Goal: Transaction & Acquisition: Download file/media

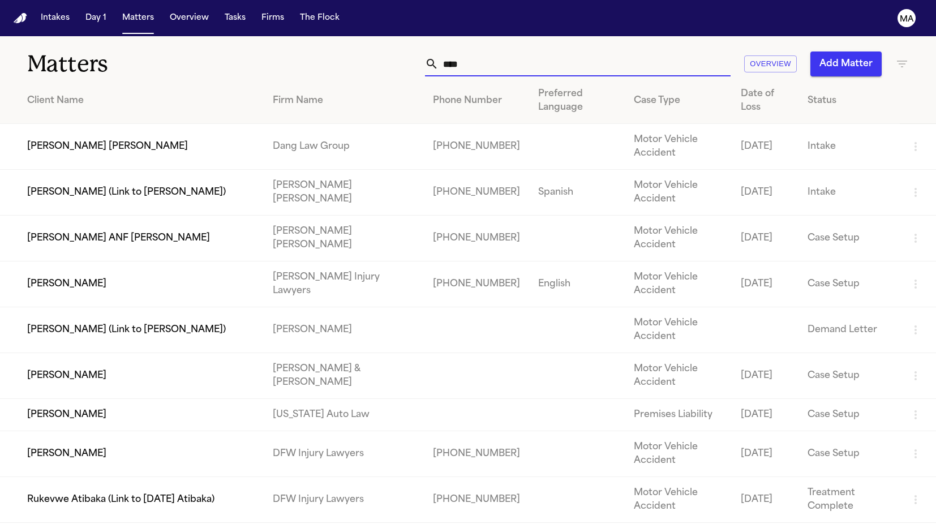
click at [643, 51] on input "****" at bounding box center [585, 63] width 292 height 25
drag, startPoint x: 642, startPoint y: 48, endPoint x: 600, endPoint y: 49, distance: 41.9
click at [600, 51] on div "****" at bounding box center [578, 63] width 306 height 25
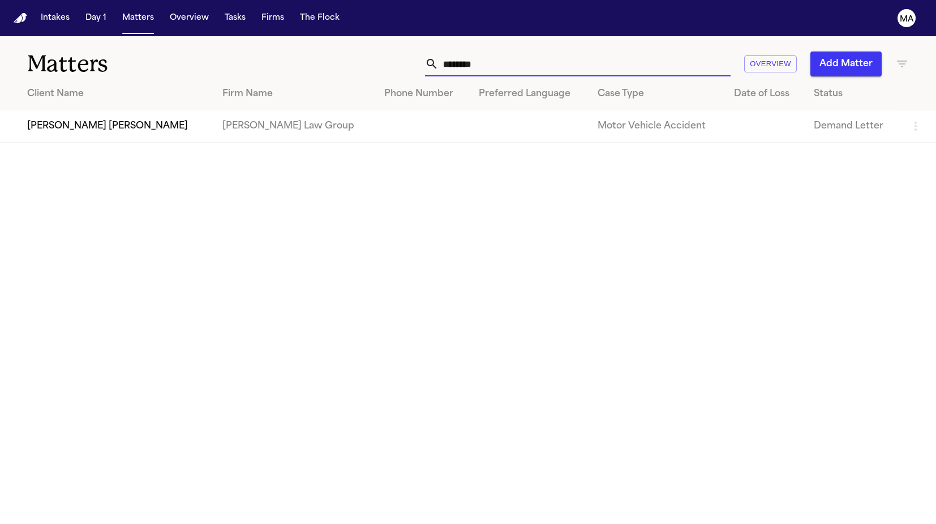
type input "********"
click at [130, 110] on td "[PERSON_NAME] [PERSON_NAME]" at bounding box center [106, 126] width 213 height 32
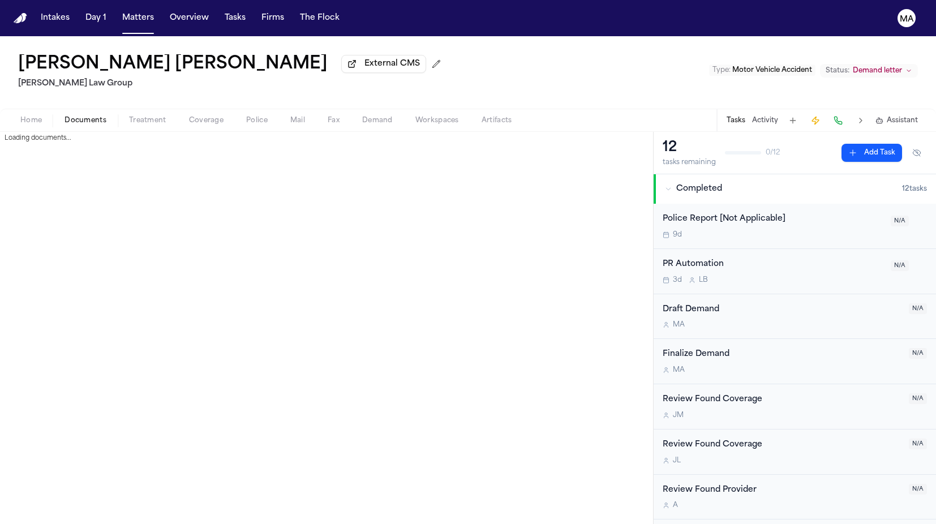
click at [65, 116] on span "Documents" at bounding box center [86, 120] width 42 height 9
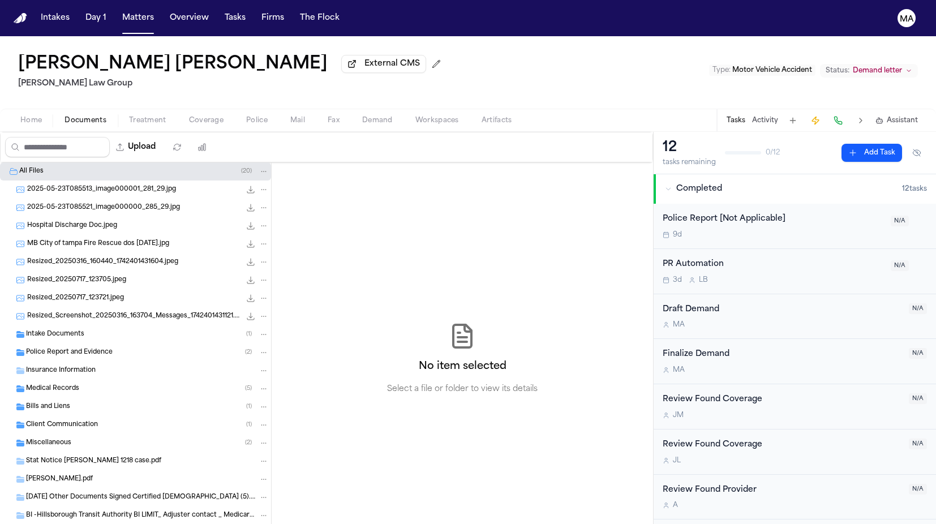
click at [57, 384] on span "Medical Records" at bounding box center [52, 389] width 53 height 10
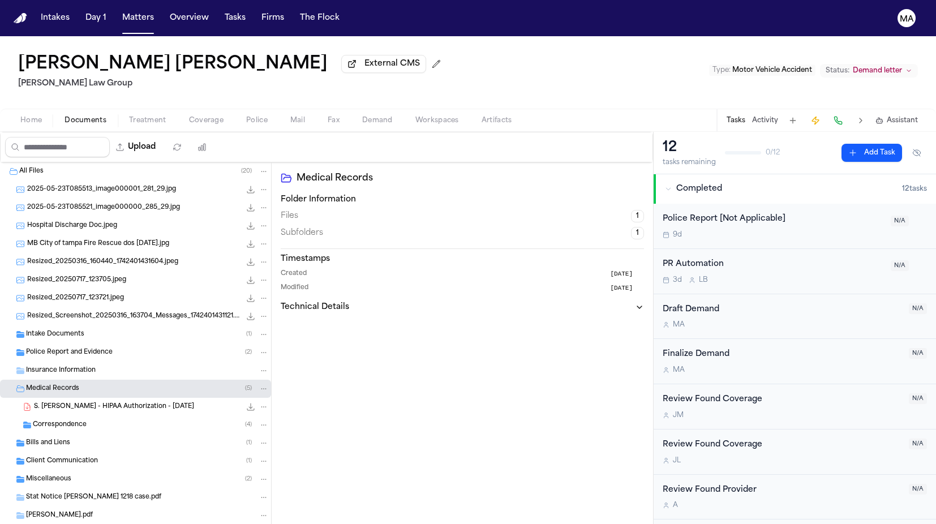
click at [60, 420] on span "Correspondence" at bounding box center [60, 425] width 54 height 10
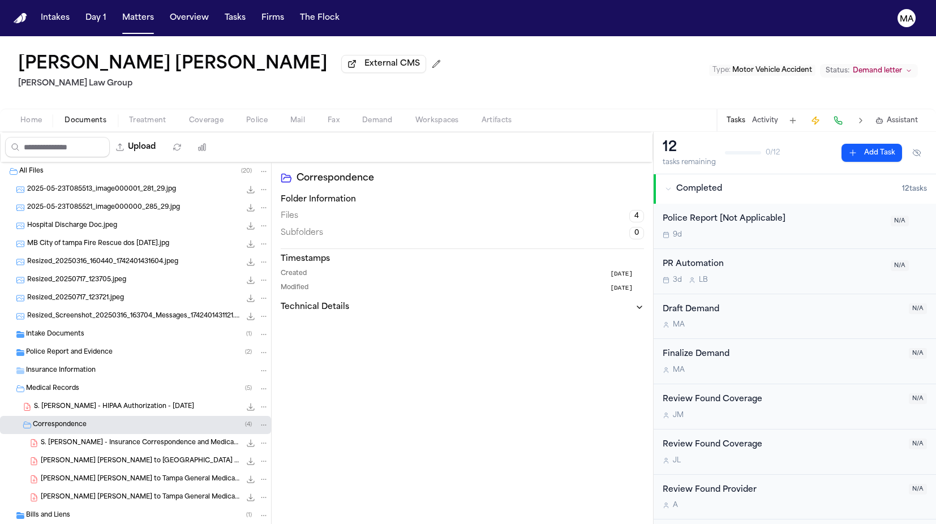
click at [77, 507] on div "Bills and Liens ( 1 )" at bounding box center [135, 516] width 271 height 18
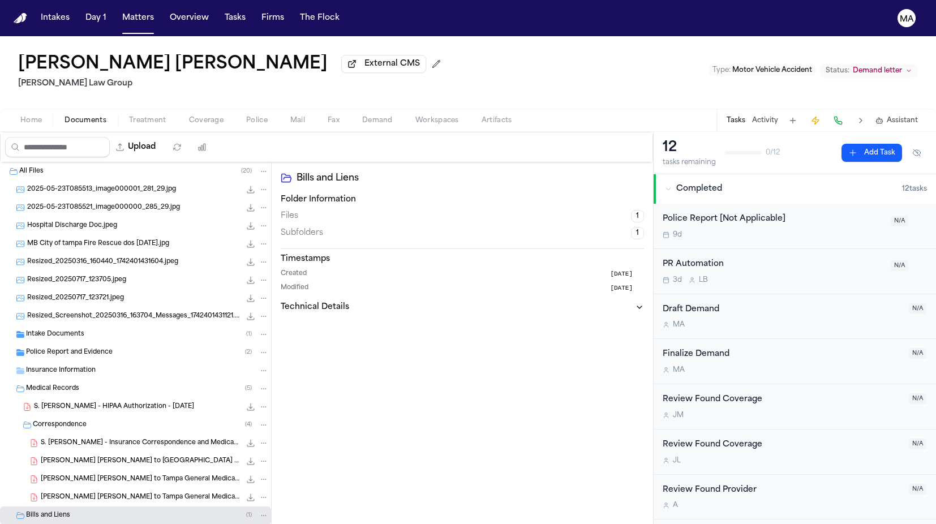
scroll to position [85, 0]
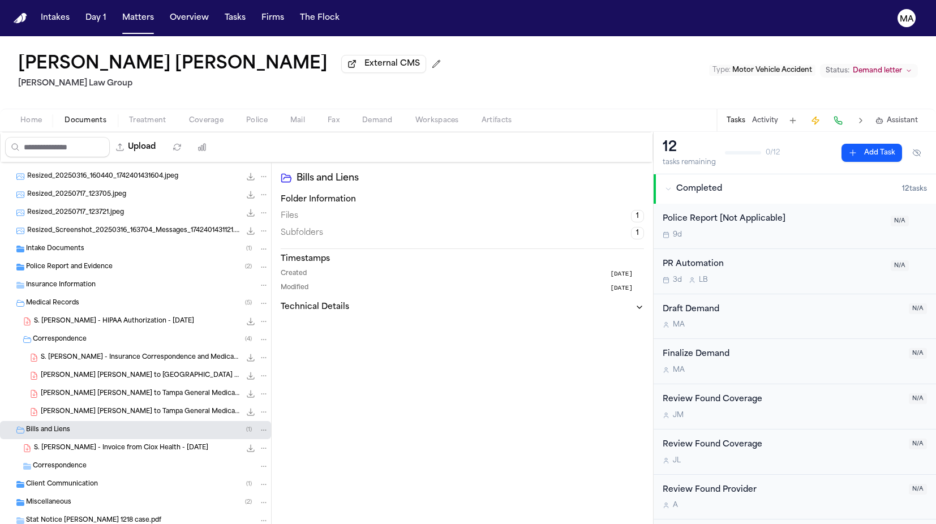
click at [70, 480] on span "Client Communication" at bounding box center [62, 485] width 72 height 10
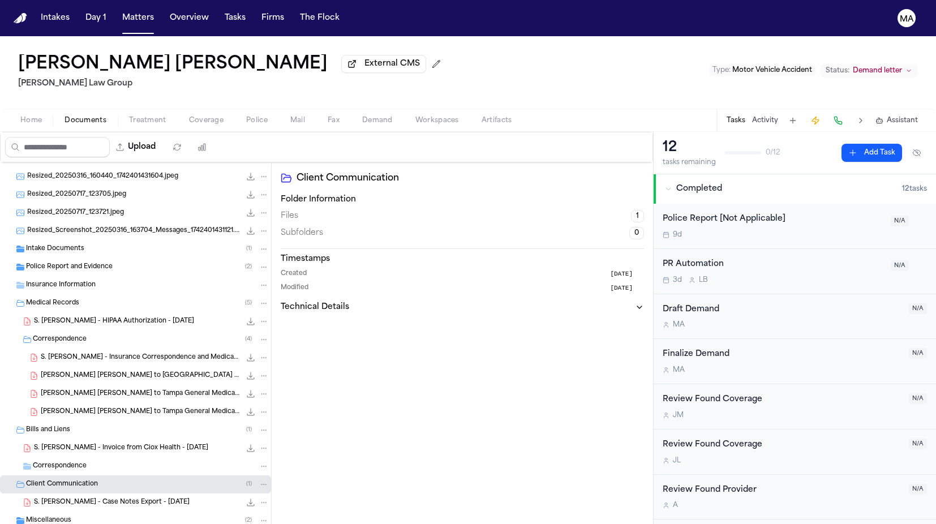
scroll to position [107, 0]
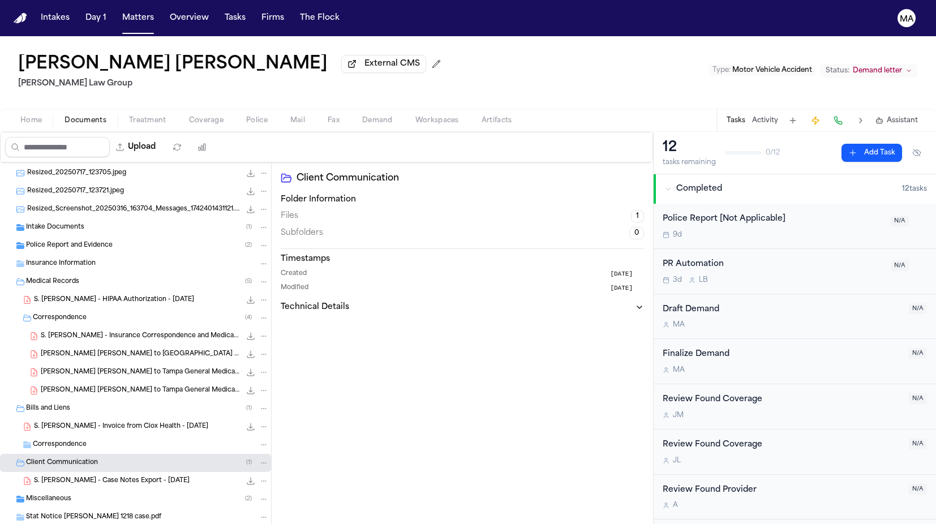
click at [45, 495] on span "Miscellaneous" at bounding box center [48, 500] width 45 height 10
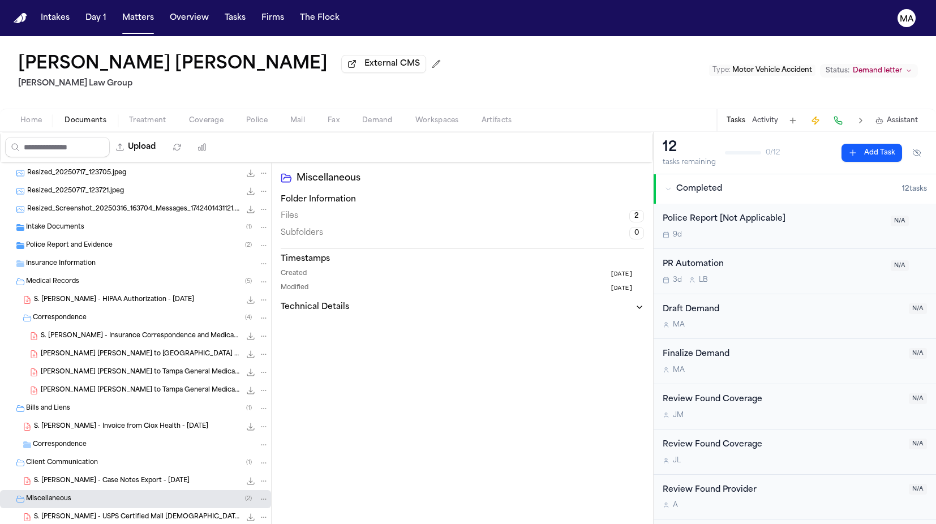
scroll to position [0, 0]
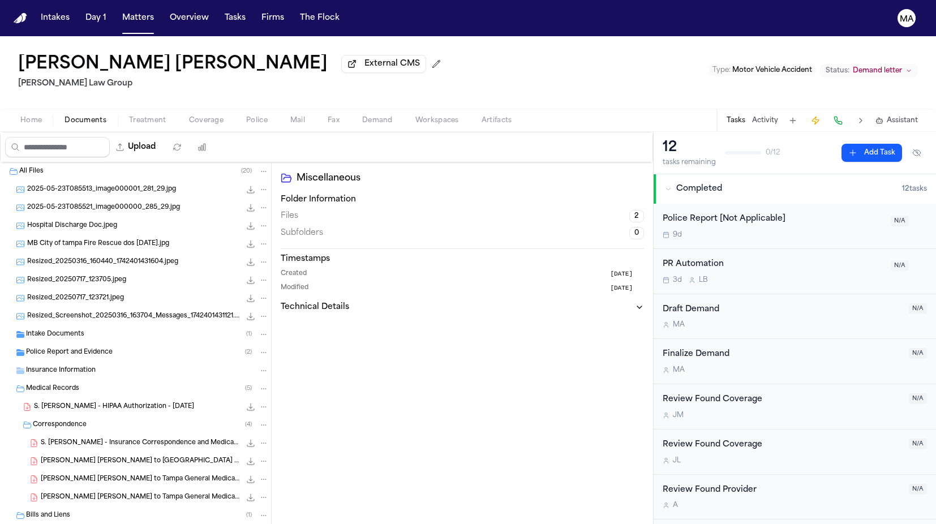
click at [48, 330] on span "Intake Documents" at bounding box center [55, 335] width 58 height 10
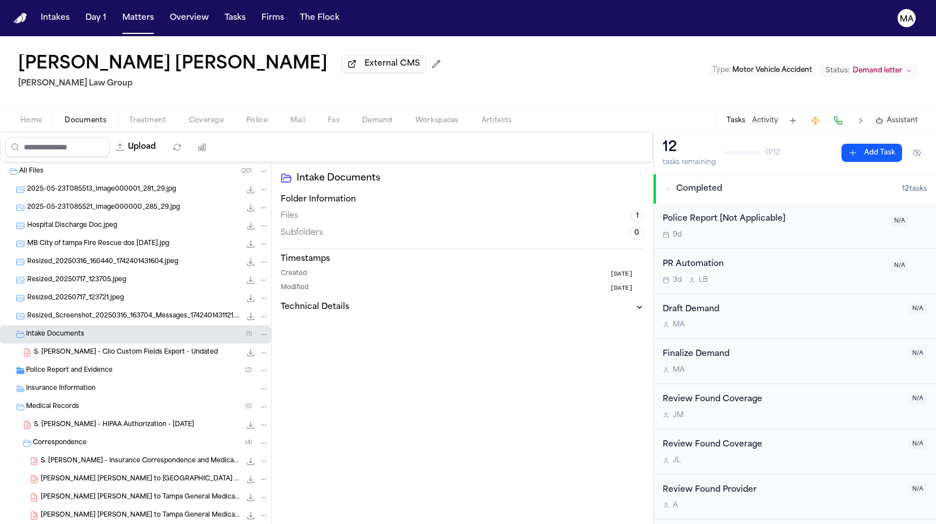
click at [63, 366] on span "Police Report and Evidence" at bounding box center [69, 371] width 87 height 10
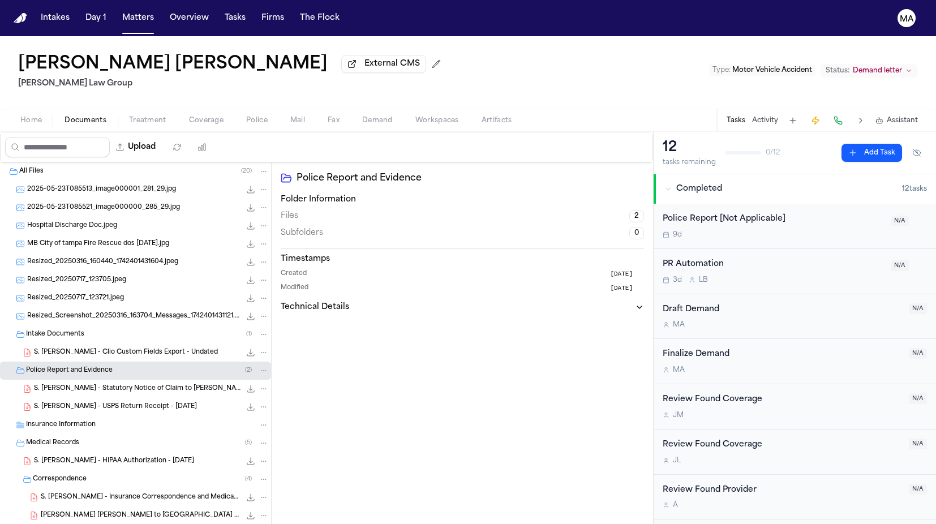
click at [321, 338] on div "Police Report and Evidence Folder Information Files 2 Subfolders 0 Timestamps C…" at bounding box center [462, 358] width 381 height 392
click at [409, 126] on span "button" at bounding box center [437, 126] width 57 height 1
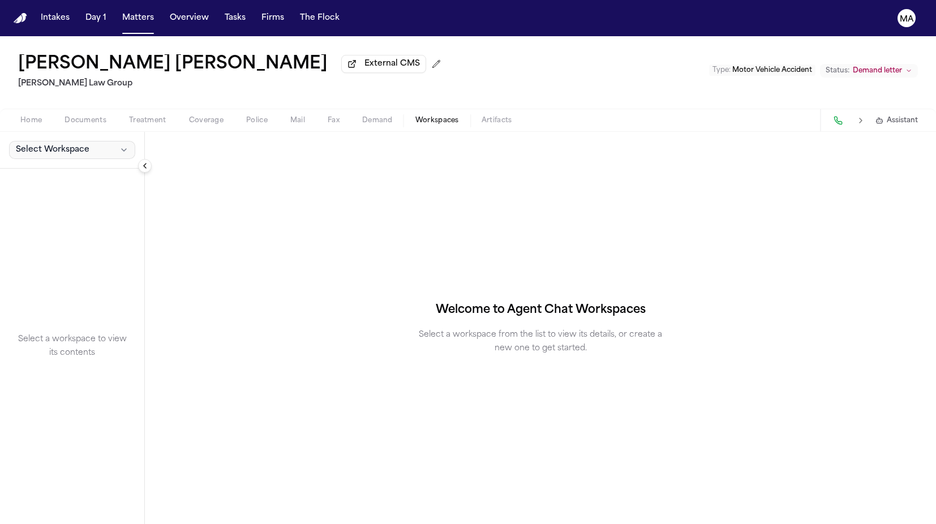
click at [47, 144] on span "Select Workspace" at bounding box center [53, 149] width 74 height 11
click at [51, 100] on span "[PERSON_NAME] Agent Demand" at bounding box center [77, 104] width 132 height 11
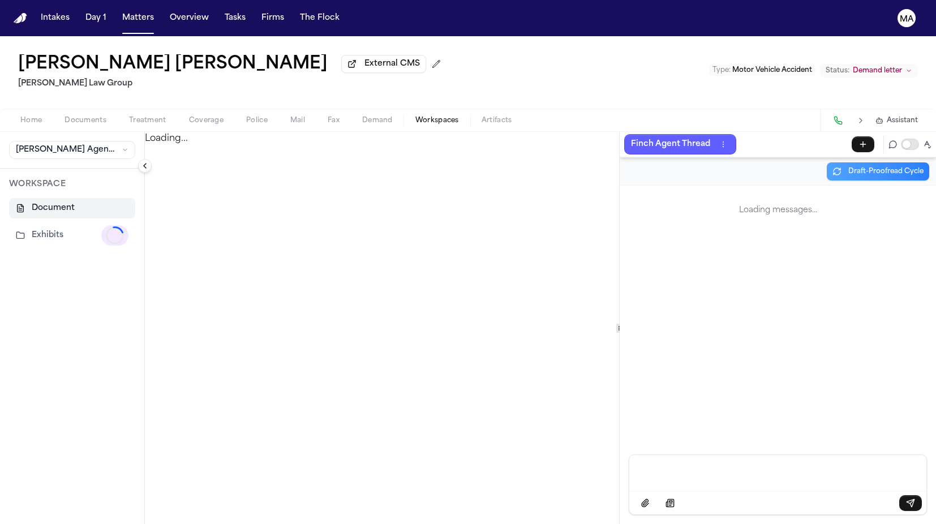
click at [44, 221] on button "Exhibits Loading..." at bounding box center [72, 235] width 126 height 29
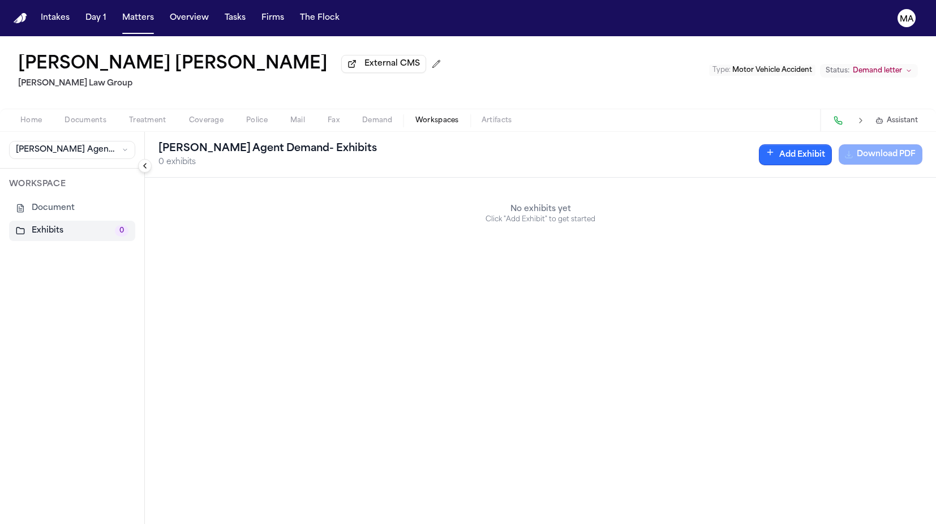
click at [832, 144] on button "Add Exhibit" at bounding box center [795, 154] width 73 height 21
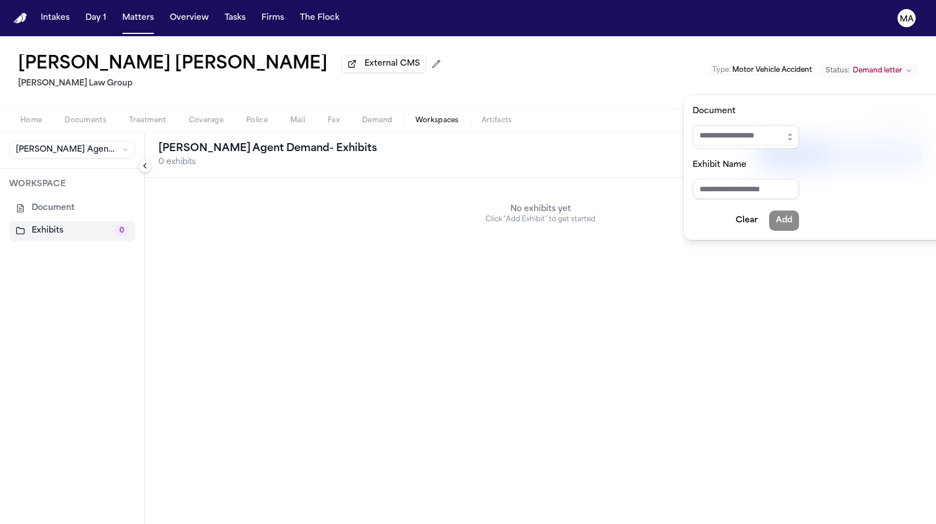
click at [718, 110] on div "Document" at bounding box center [746, 126] width 106 height 45
click at [724, 125] on input "Document" at bounding box center [746, 135] width 106 height 20
click at [744, 128] on span at bounding box center [746, 137] width 106 height 24
click at [786, 132] on icon "button" at bounding box center [790, 136] width 9 height 9
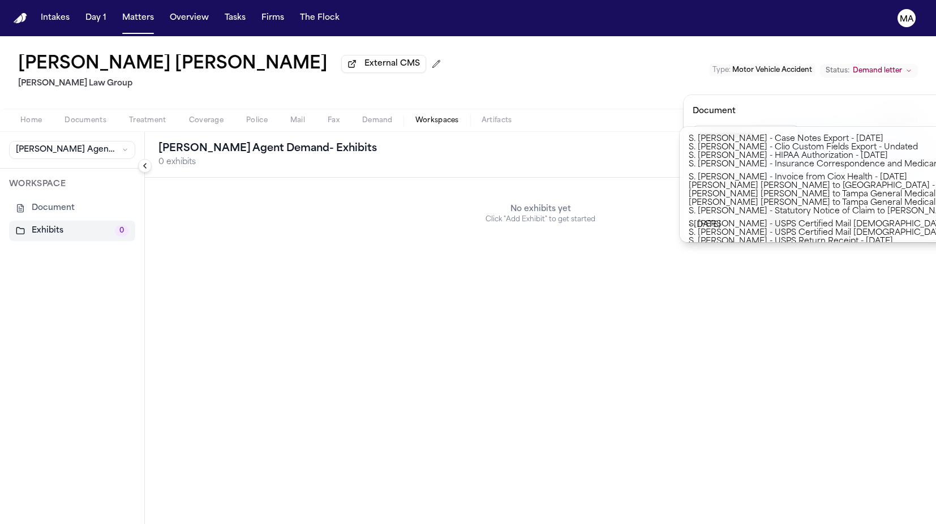
click at [561, 280] on div "[PERSON_NAME] Agent Demand - Exhibits 0 exhibits Add Exhibit Download PDF No ex…" at bounding box center [540, 328] width 791 height 392
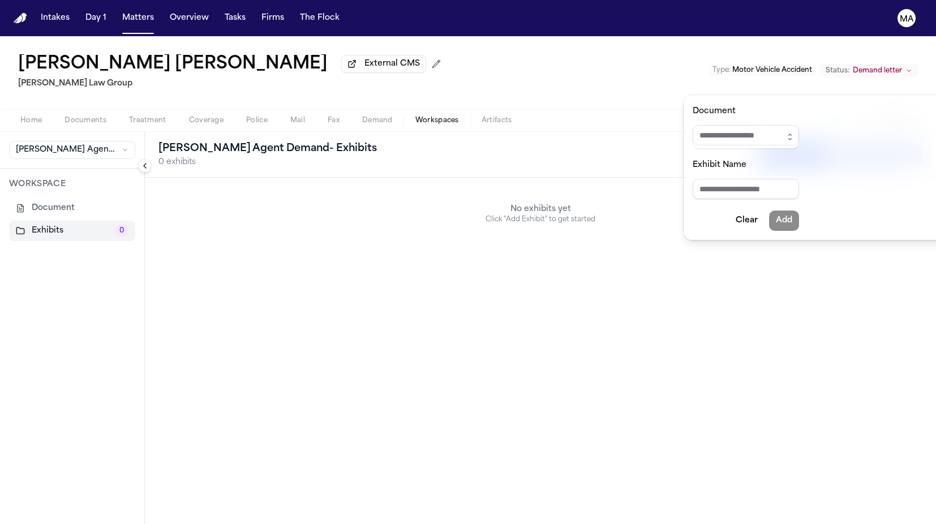
click at [72, 66] on div "**********" at bounding box center [468, 280] width 936 height 488
click at [65, 116] on span "Documents" at bounding box center [86, 120] width 42 height 9
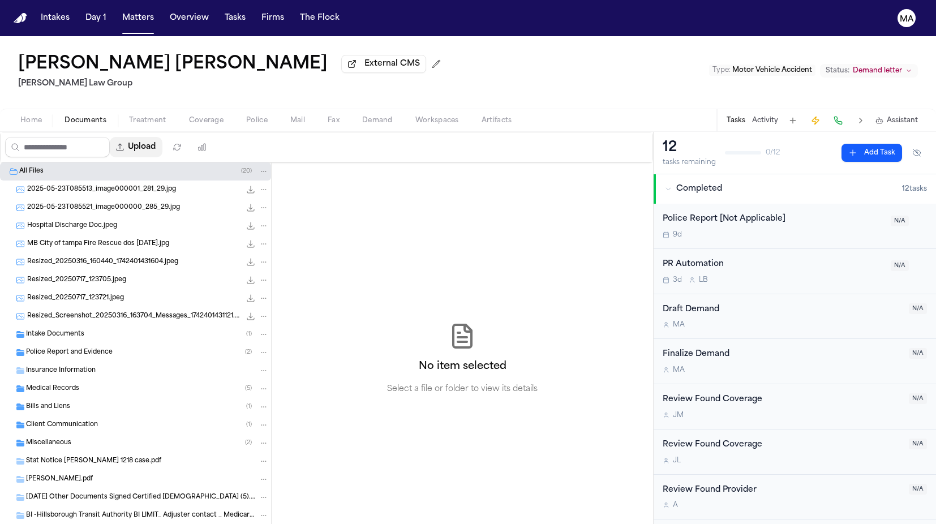
click at [110, 137] on button "Upload" at bounding box center [136, 147] width 53 height 20
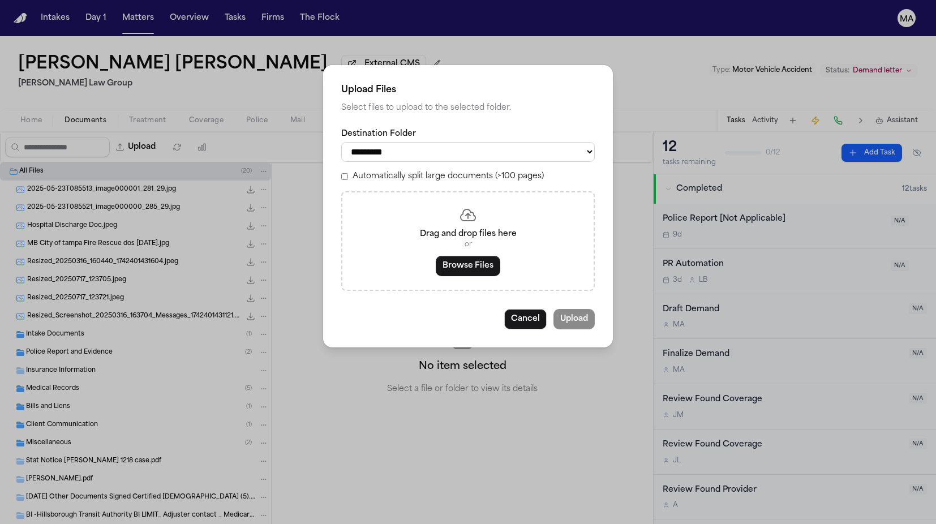
click at [472, 256] on button "Browse Files" at bounding box center [468, 266] width 65 height 20
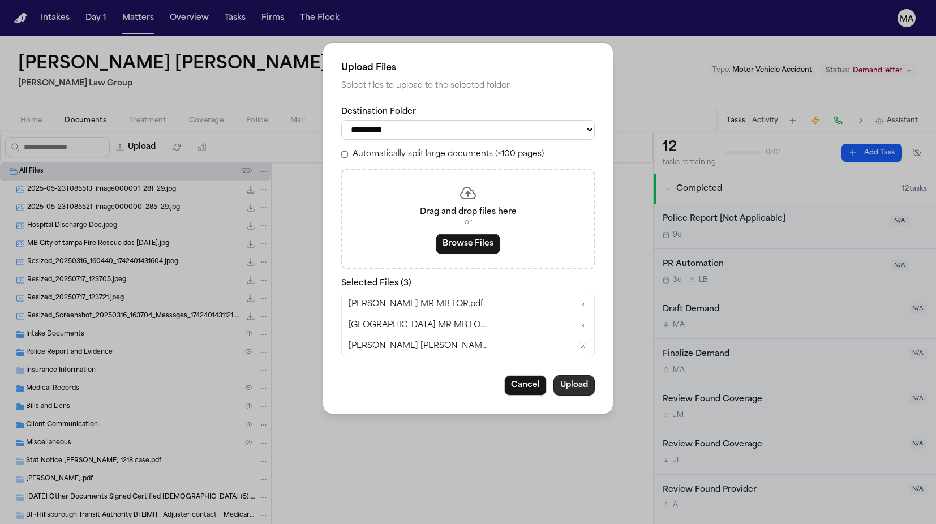
click at [553, 375] on button "Upload" at bounding box center [573, 385] width 41 height 20
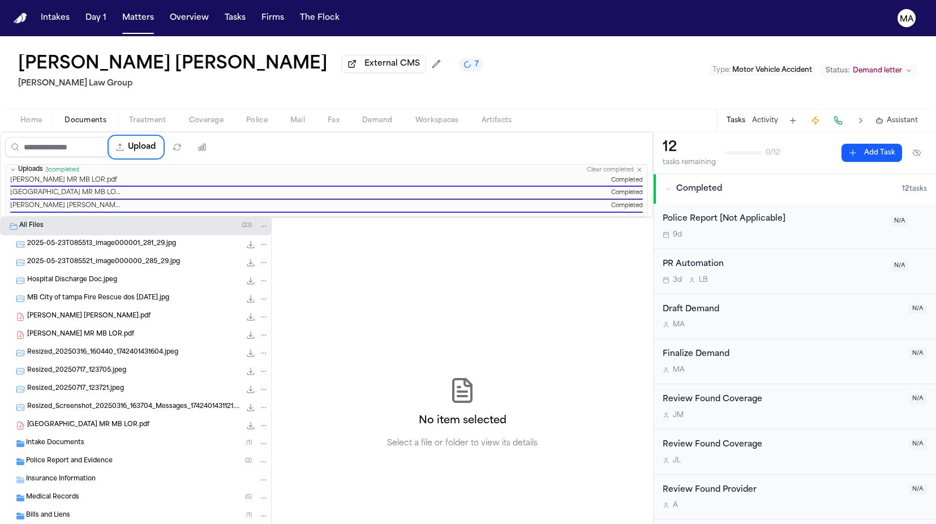
click at [575, 217] on div "No item selected Select a file or folder to view its details" at bounding box center [462, 413] width 381 height 392
click at [918, 116] on span "Assistant" at bounding box center [902, 120] width 31 height 9
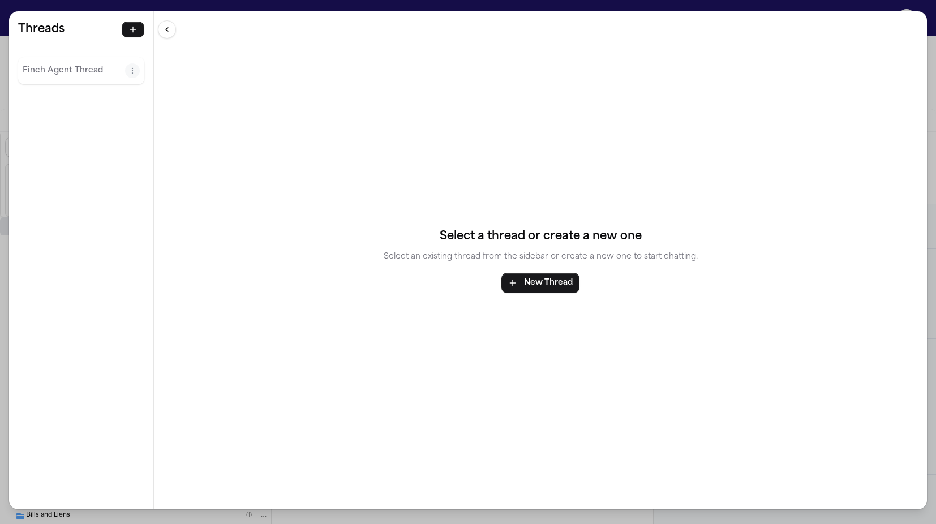
drag, startPoint x: 196, startPoint y: 3, endPoint x: 201, endPoint y: 8, distance: 6.8
click at [196, 3] on div "Threads [PERSON_NAME] Agent Thread Threads [PERSON_NAME] Agent Thread Select a …" at bounding box center [468, 262] width 936 height 524
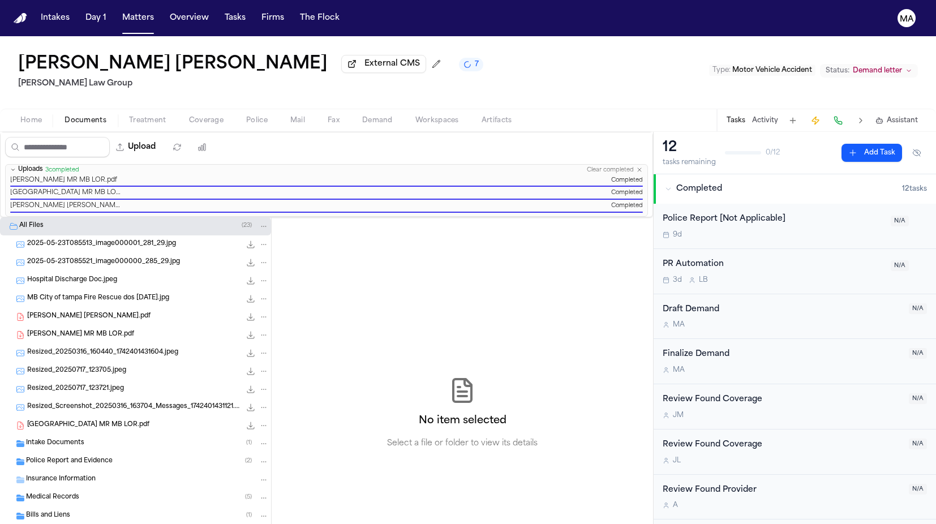
click at [362, 116] on span "Demand" at bounding box center [377, 120] width 31 height 9
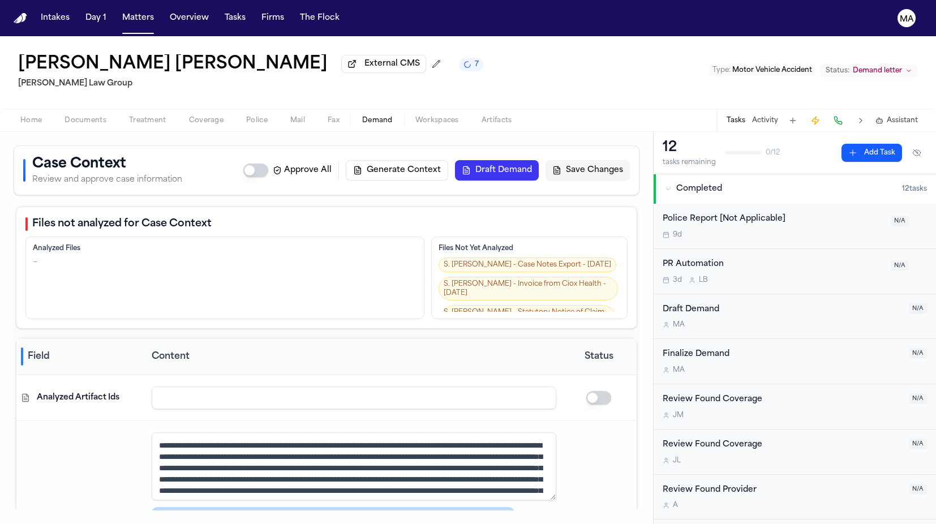
click at [415, 116] on span "Workspaces" at bounding box center [437, 120] width 44 height 9
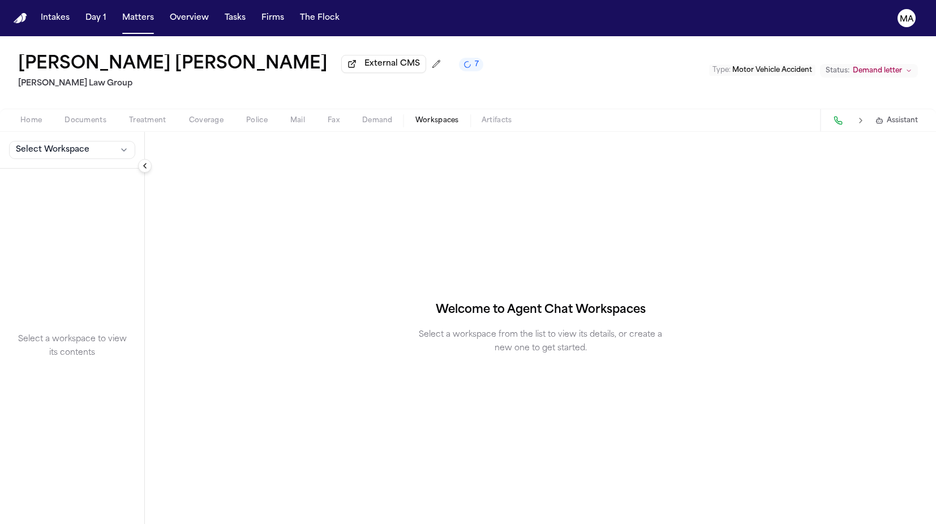
click at [37, 144] on span "Select Workspace" at bounding box center [53, 149] width 74 height 11
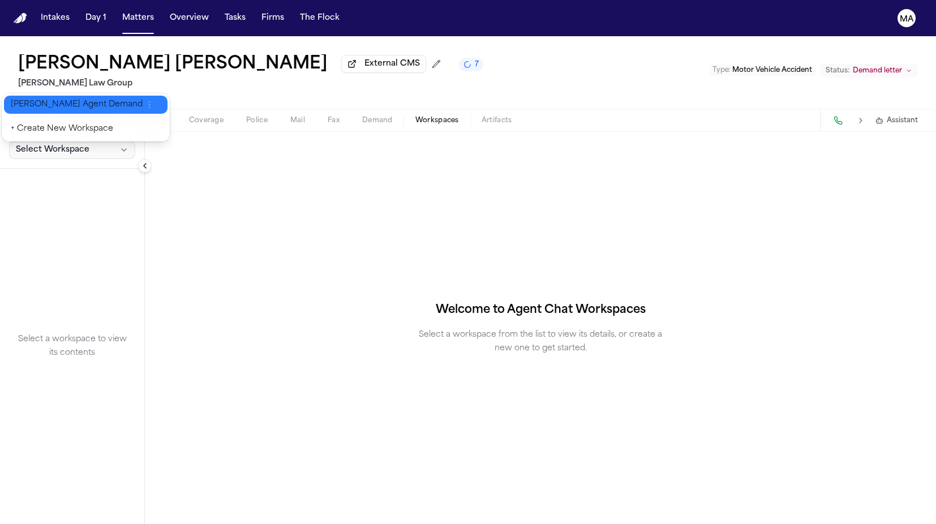
click at [47, 100] on span "[PERSON_NAME] Agent Demand" at bounding box center [77, 104] width 132 height 11
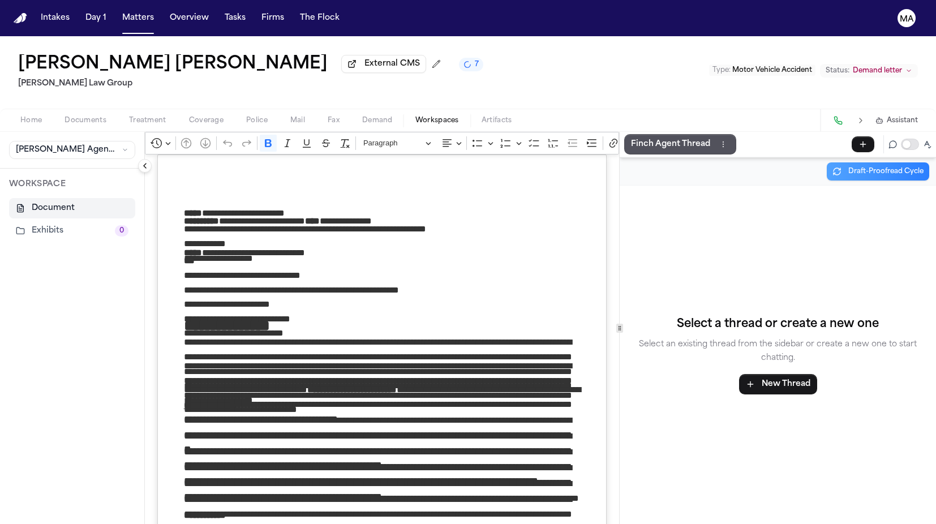
click at [31, 221] on button "Exhibits 0" at bounding box center [72, 231] width 126 height 20
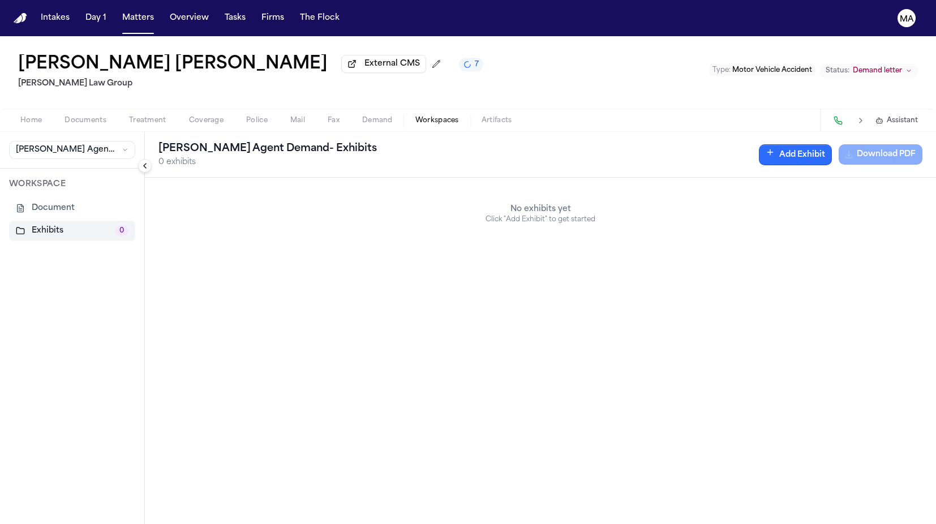
click at [832, 144] on button "Add Exhibit" at bounding box center [795, 154] width 73 height 21
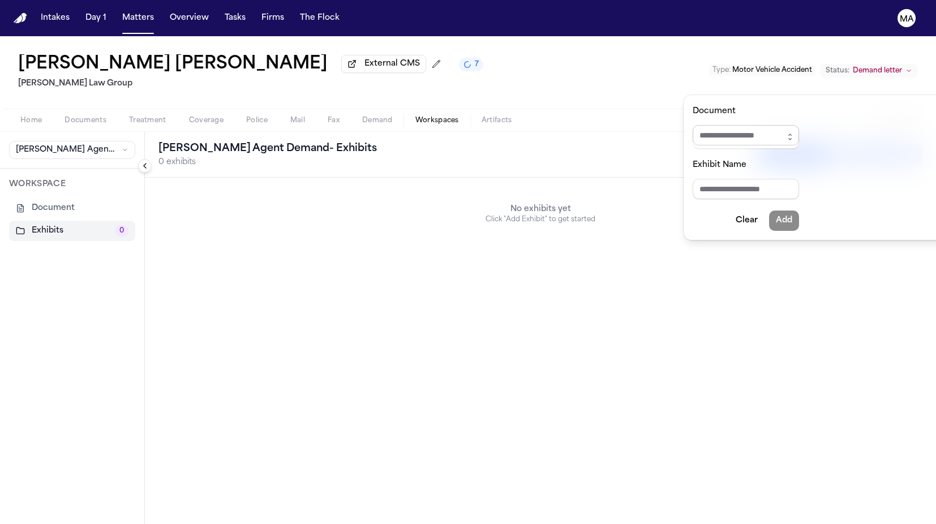
click at [756, 125] on input "Document" at bounding box center [746, 135] width 106 height 20
click at [781, 126] on button "button" at bounding box center [790, 137] width 18 height 24
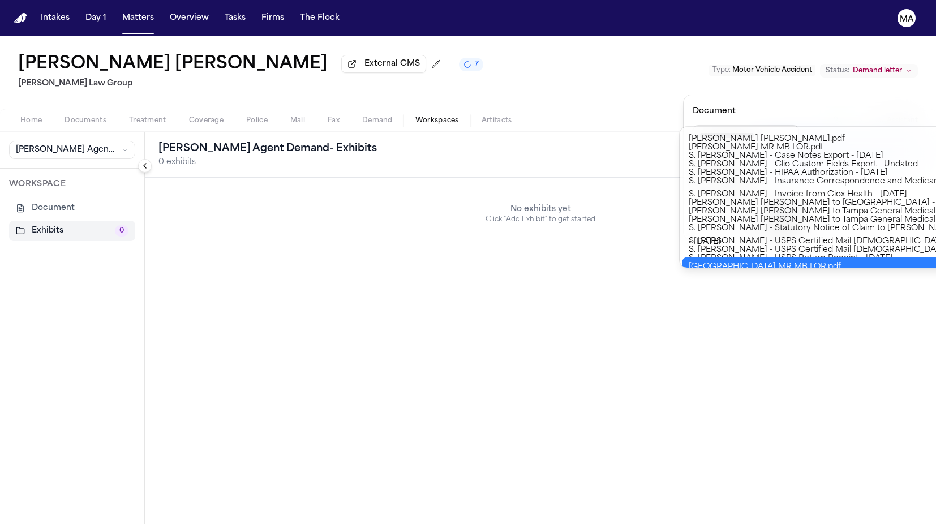
type input "**********"
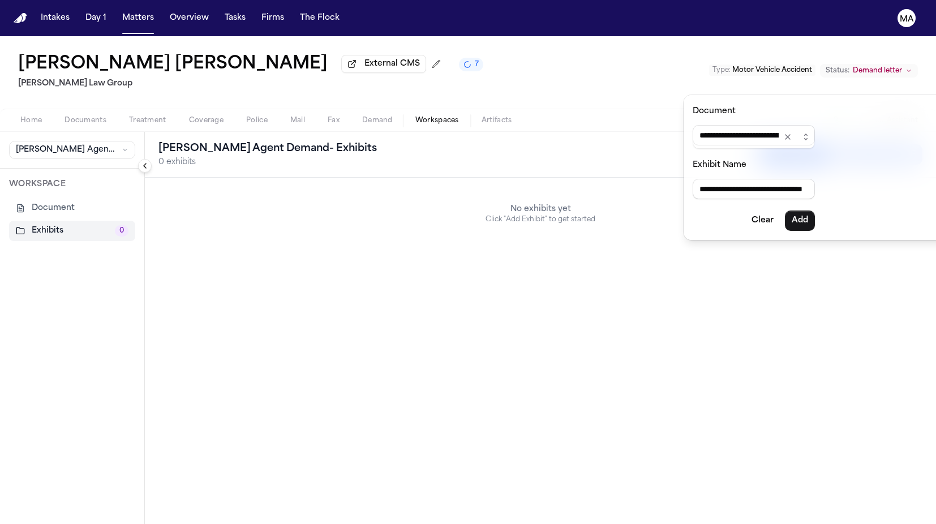
click at [776, 260] on body "**********" at bounding box center [468, 262] width 936 height 524
click at [785, 211] on button "Add" at bounding box center [800, 221] width 30 height 20
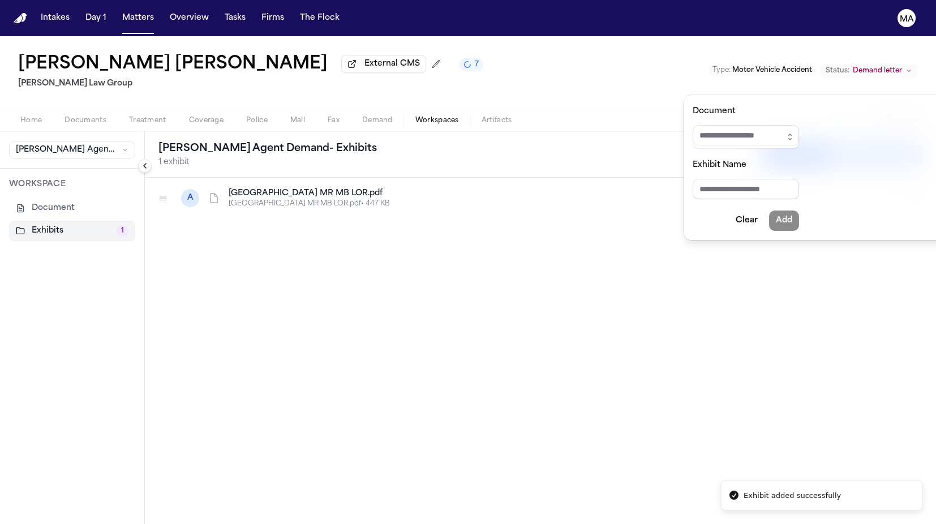
click at [60, 67] on div "**********" at bounding box center [468, 280] width 936 height 488
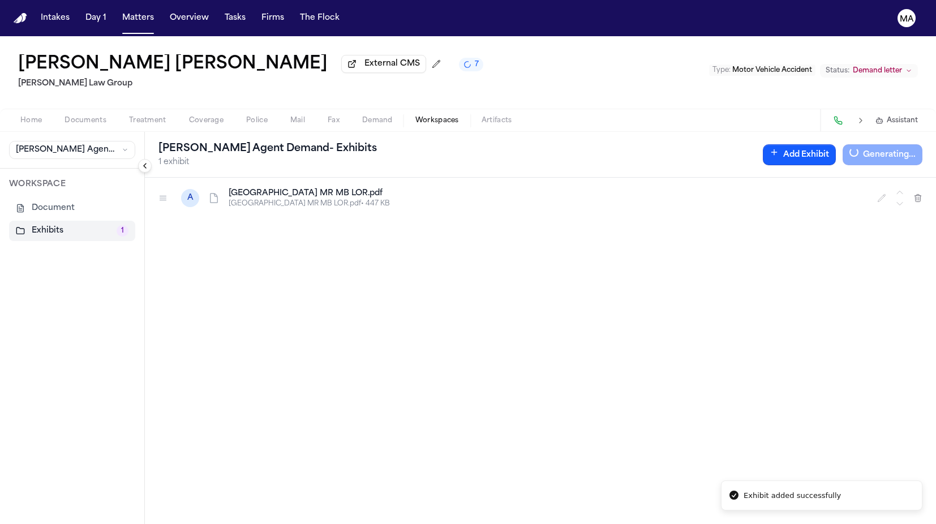
click at [65, 116] on span "Documents" at bounding box center [86, 120] width 42 height 9
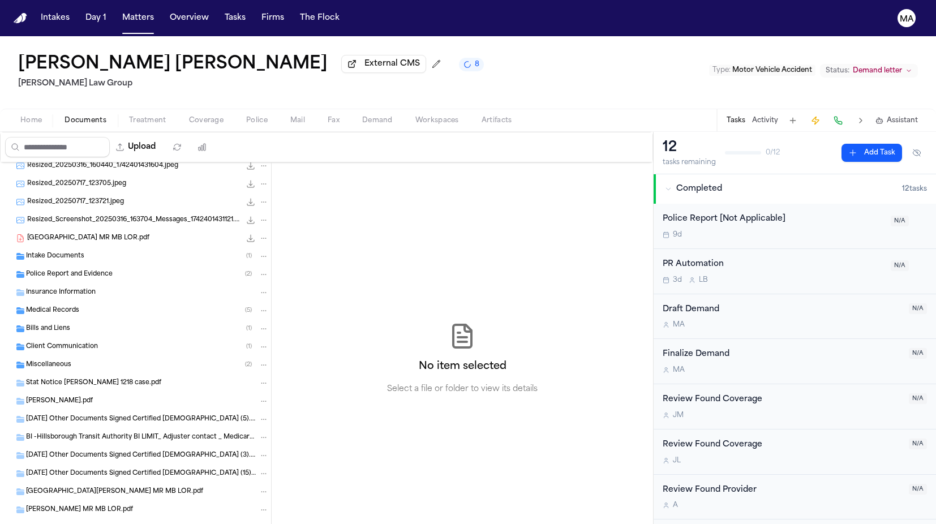
scroll to position [109, 0]
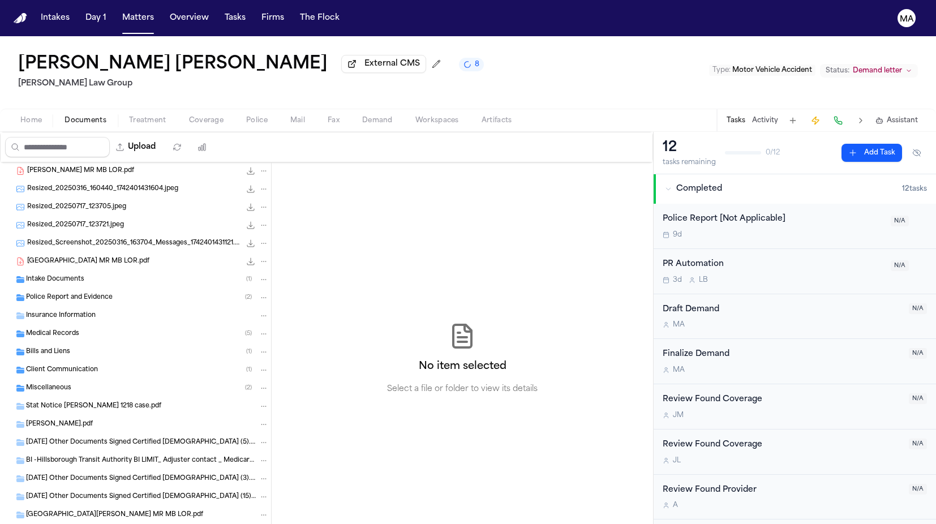
click at [68, 329] on div "Medical Records ( 5 )" at bounding box center [147, 334] width 243 height 10
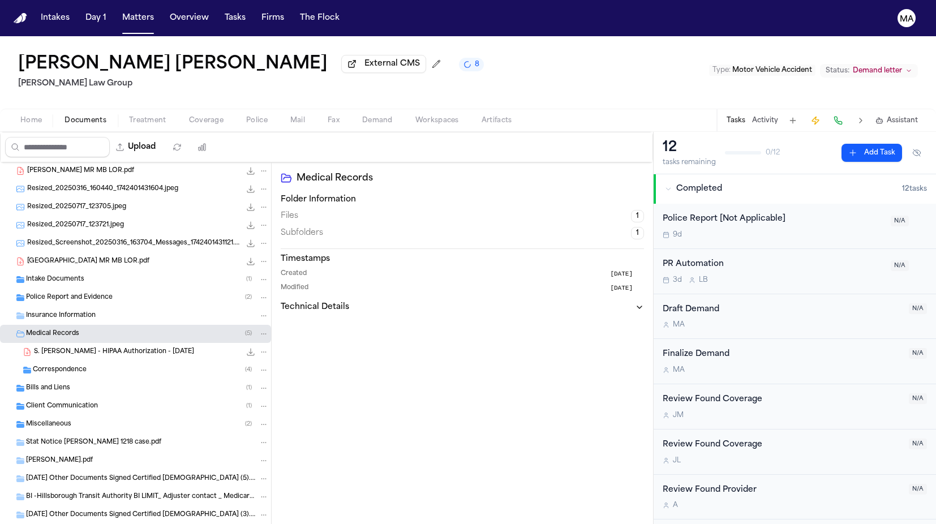
scroll to position [0, 0]
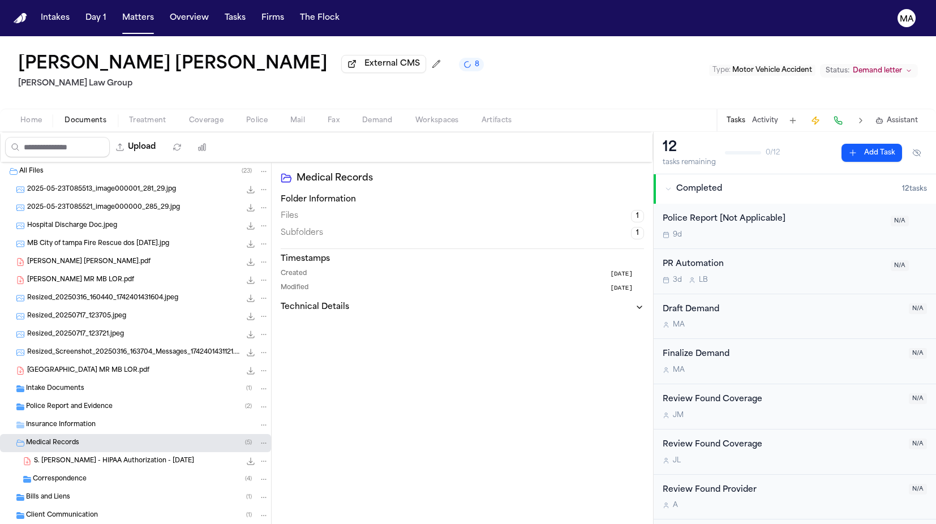
click at [66, 384] on span "Intake Documents" at bounding box center [55, 389] width 58 height 10
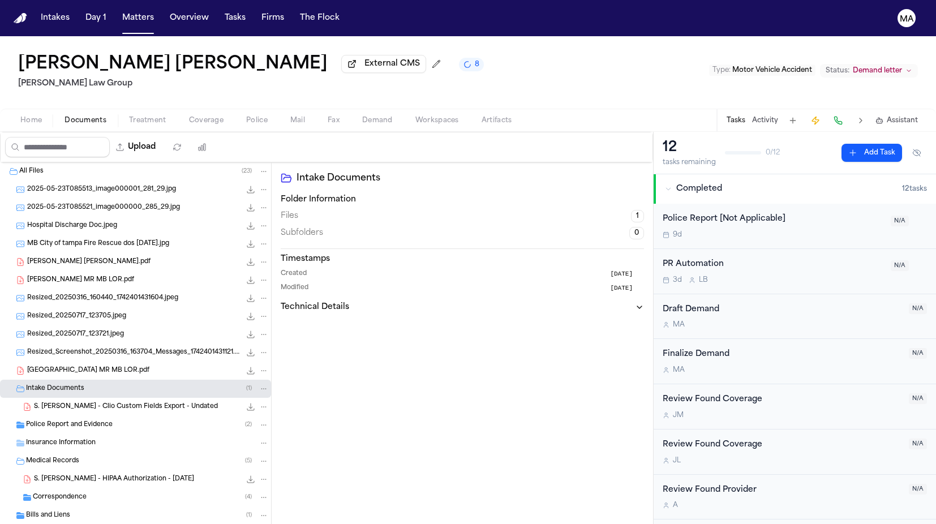
click at [73, 416] on div "Police Report and Evidence ( 2 )" at bounding box center [135, 425] width 271 height 18
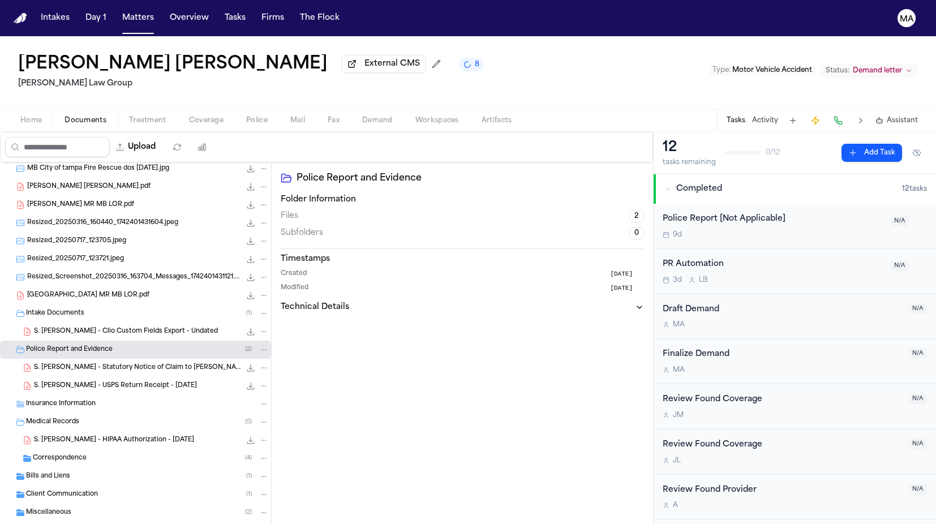
scroll to position [123, 0]
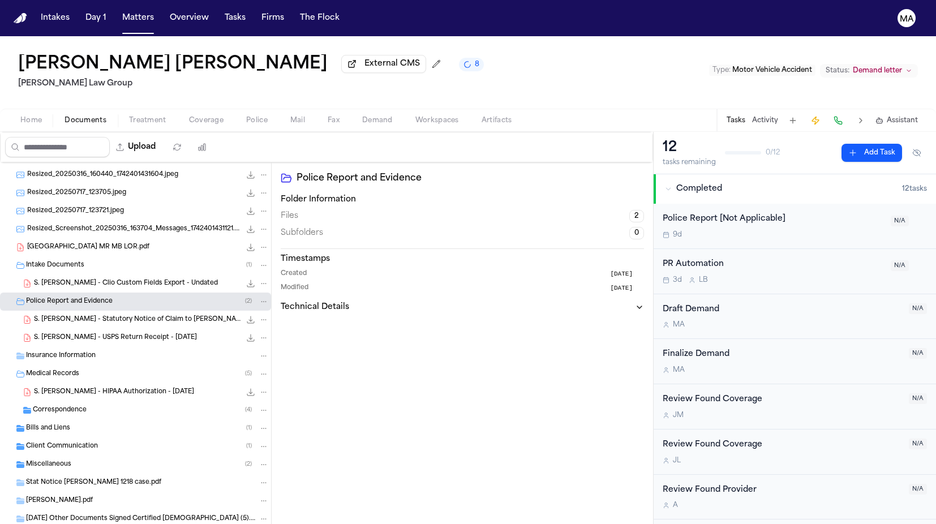
click at [68, 437] on div "Client Communication ( 1 )" at bounding box center [135, 446] width 271 height 18
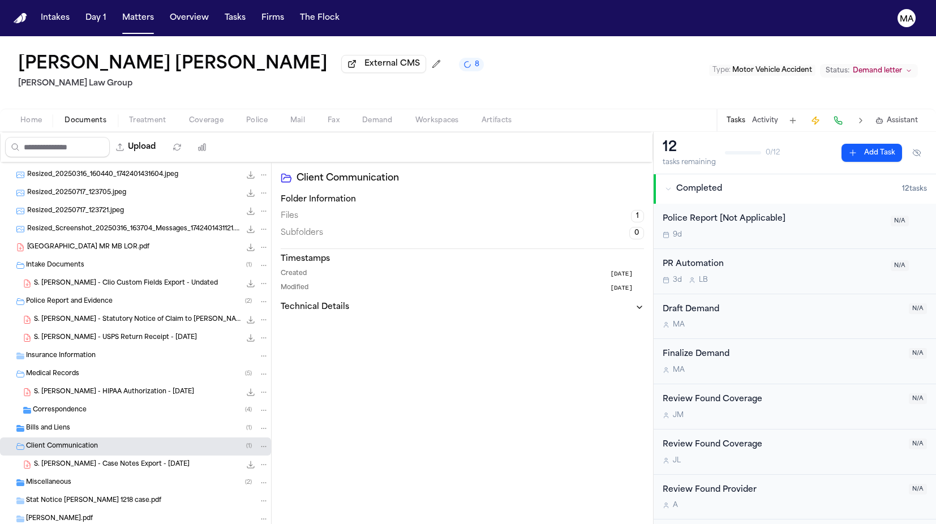
click at [74, 478] on div "Miscellaneous ( 2 )" at bounding box center [147, 483] width 243 height 10
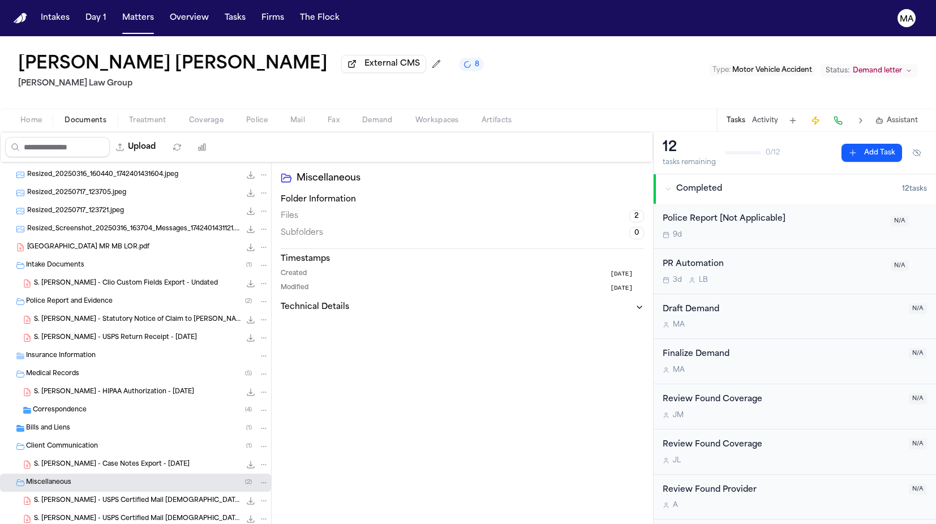
click at [79, 423] on div "Bills and Liens ( 1 )" at bounding box center [147, 428] width 243 height 10
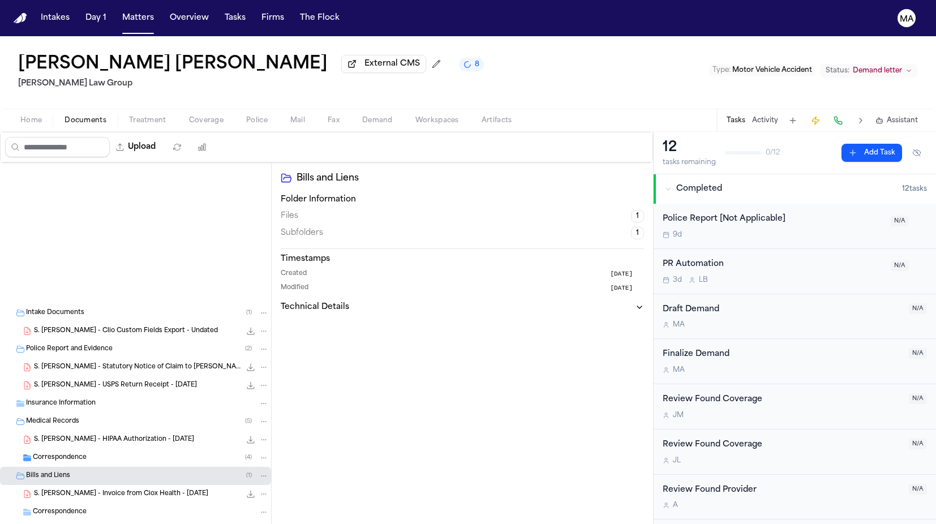
scroll to position [0, 0]
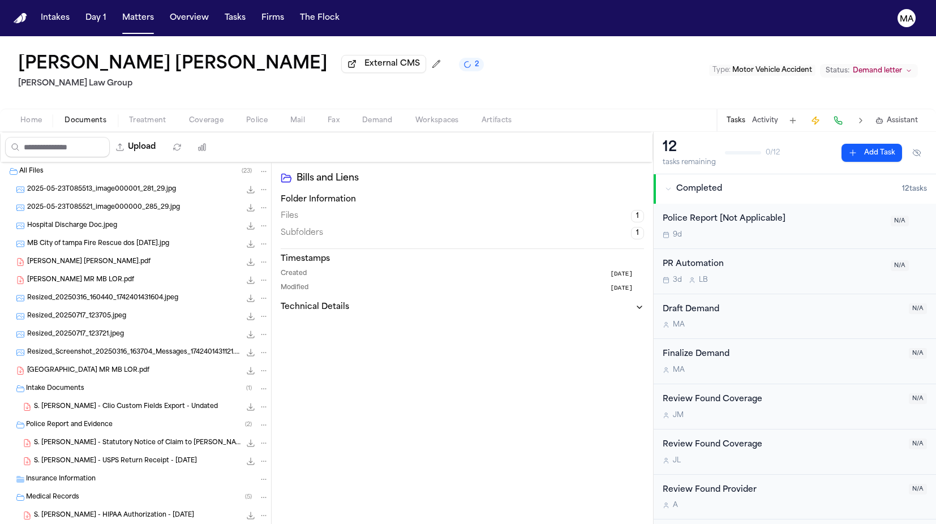
click at [379, 374] on div "Bills and Liens Folder Information Files 1 Subfolders 1 Timestamps Created [DAT…" at bounding box center [462, 358] width 381 height 392
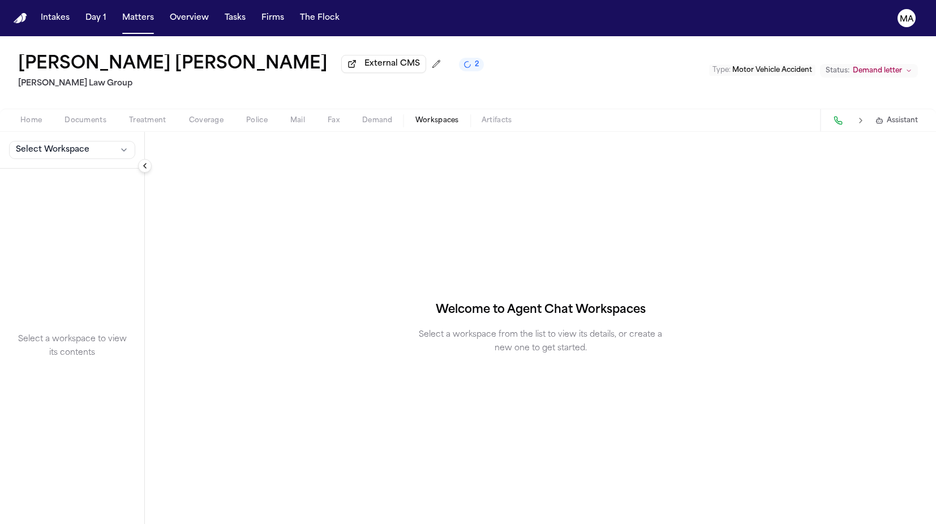
click at [415, 116] on span "Workspaces" at bounding box center [437, 120] width 44 height 9
click at [43, 141] on button "Select Workspace" at bounding box center [72, 150] width 126 height 18
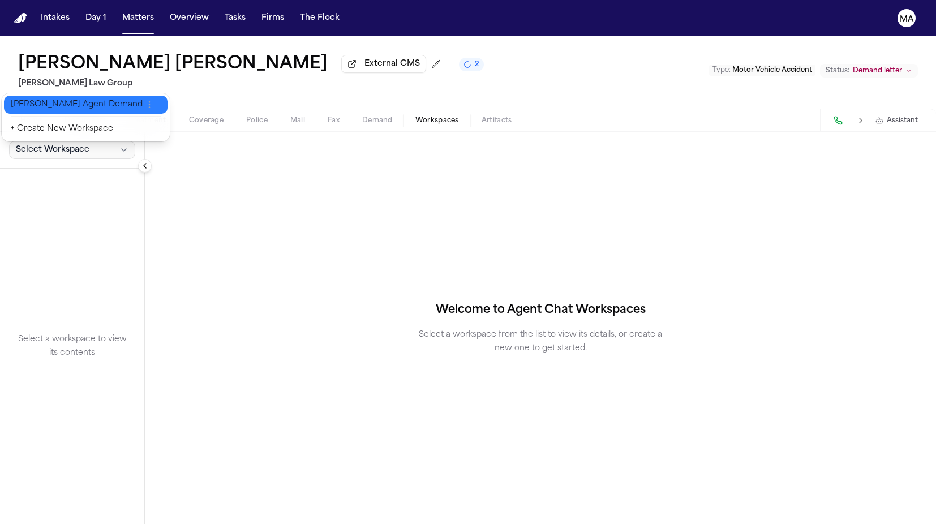
click at [47, 102] on span "[PERSON_NAME] Agent Demand" at bounding box center [77, 104] width 132 height 11
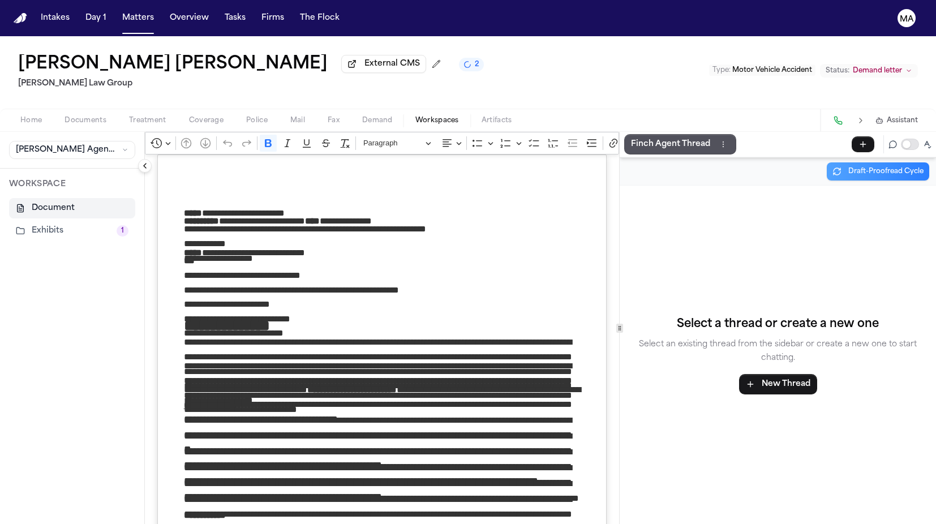
click at [39, 221] on button "Exhibits 1" at bounding box center [72, 231] width 126 height 20
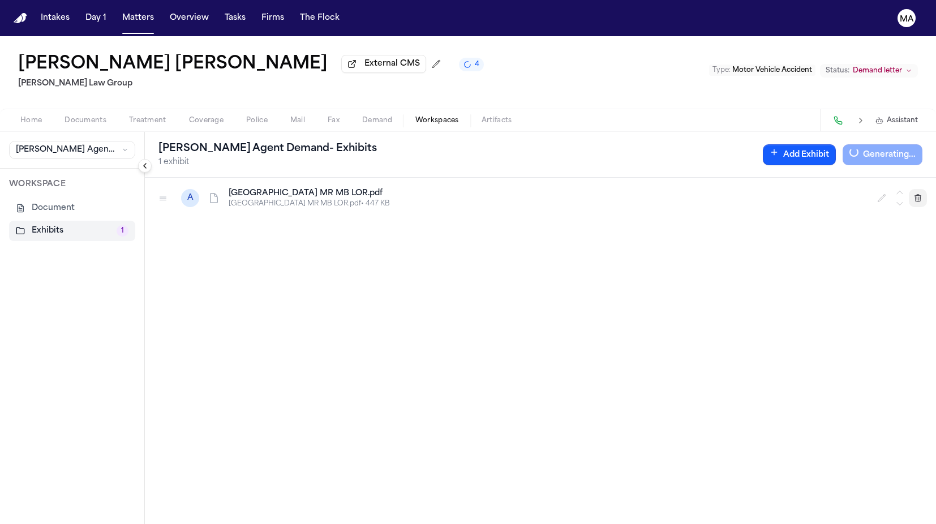
click at [922, 189] on button "button" at bounding box center [918, 198] width 18 height 18
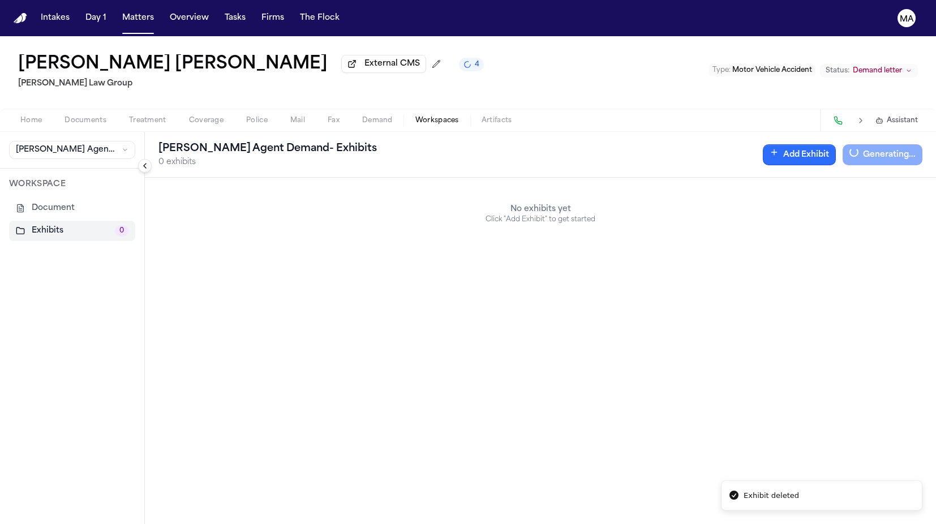
click at [779, 148] on icon "button" at bounding box center [774, 152] width 9 height 9
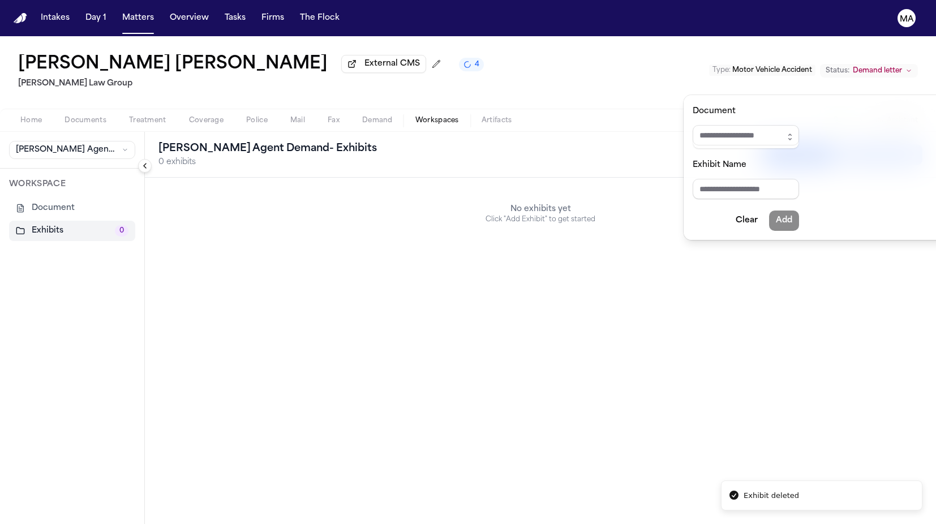
click at [756, 125] on input "Document" at bounding box center [746, 135] width 106 height 20
click at [781, 125] on button "button" at bounding box center [790, 137] width 18 height 24
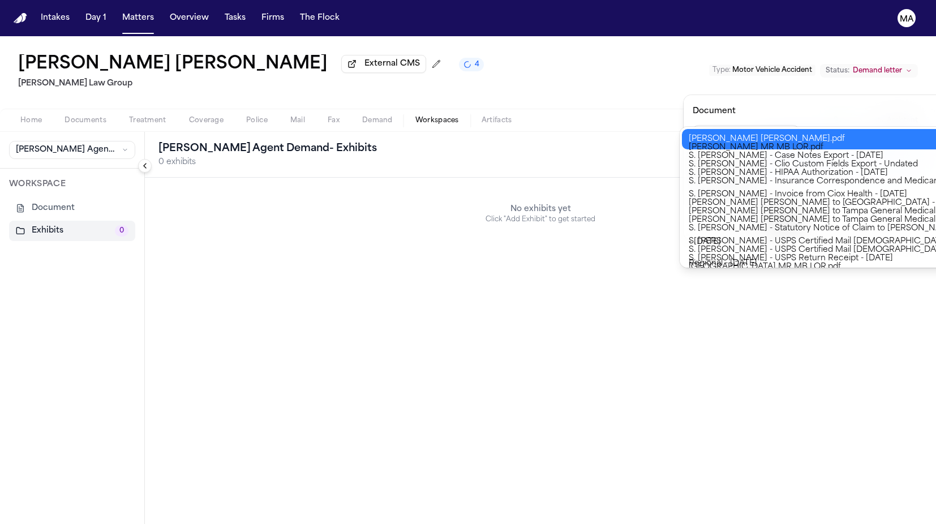
type input "**********"
click at [730, 523] on div "**********" at bounding box center [468, 524] width 936 height 0
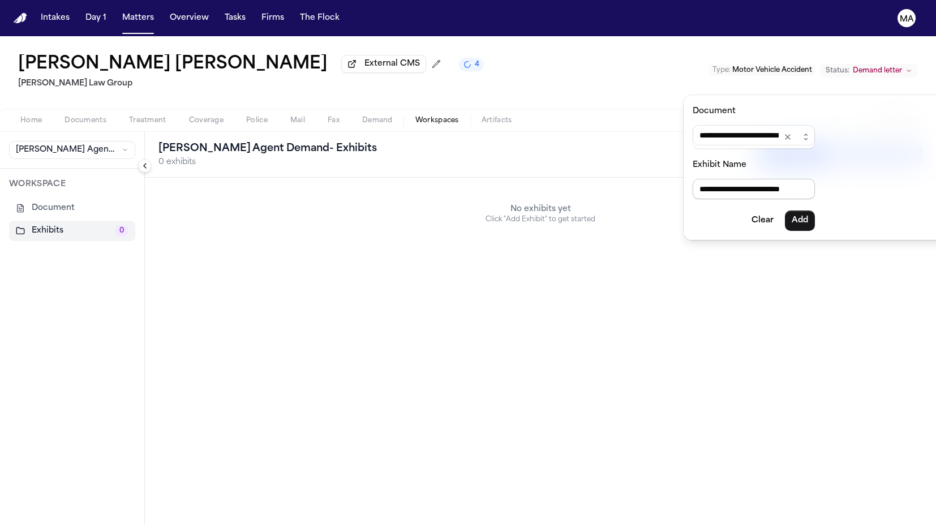
click at [733, 179] on input "**********" at bounding box center [754, 189] width 122 height 20
drag, startPoint x: 693, startPoint y: 160, endPoint x: 756, endPoint y: 161, distance: 63.4
click at [756, 179] on input "**********" at bounding box center [754, 189] width 122 height 20
type input "**********"
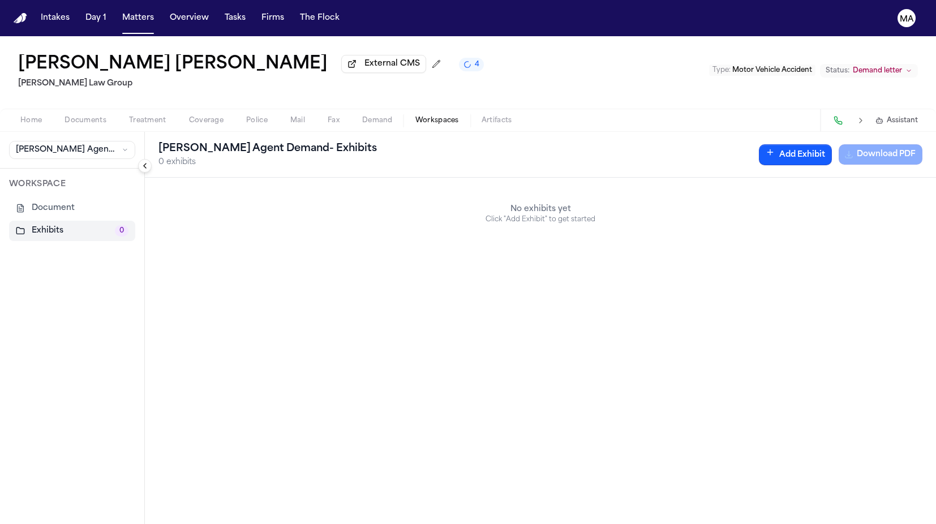
click at [793, 178] on div "No exhibits yet Click "Add Exhibit" to get started" at bounding box center [540, 214] width 791 height 72
click at [832, 144] on button "Add Exhibit" at bounding box center [795, 154] width 73 height 21
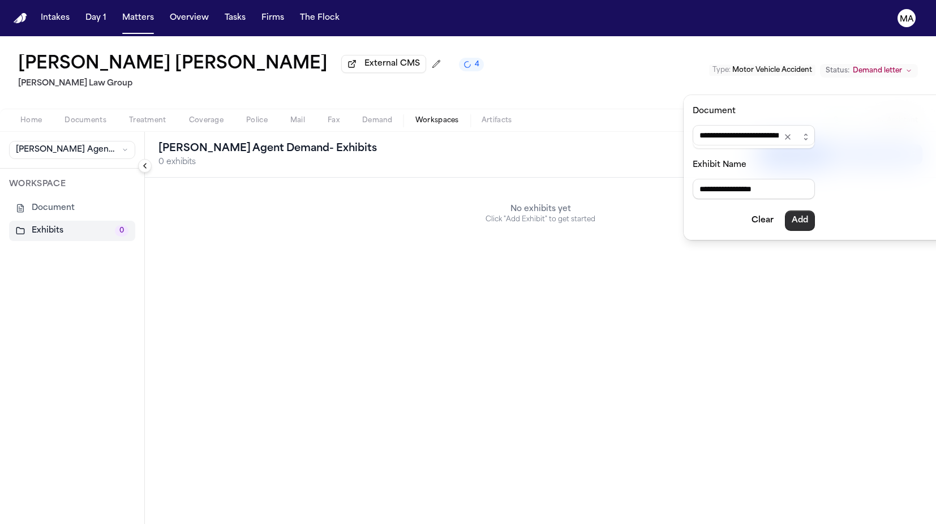
click at [785, 211] on button "Add" at bounding box center [800, 221] width 30 height 20
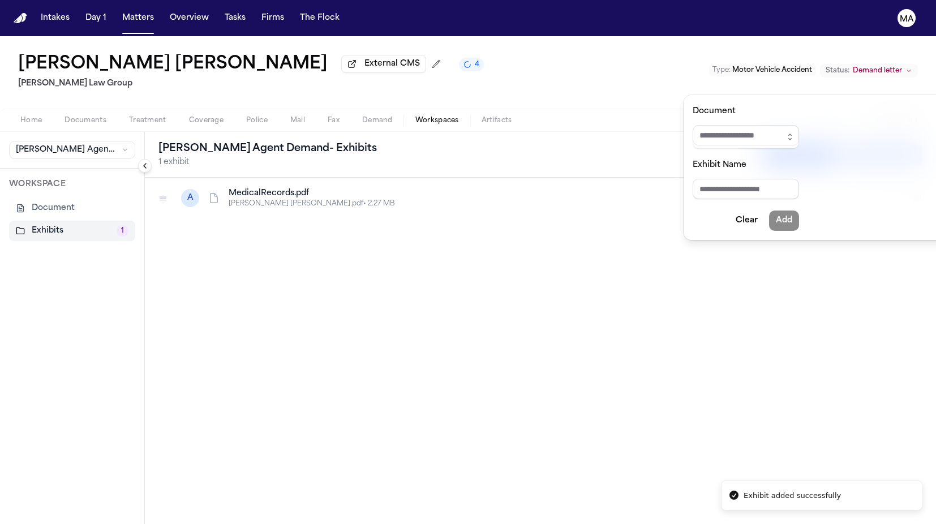
click at [466, 244] on div "[PERSON_NAME] Agent Demand - Exhibits 1 exhibit Add Exhibit Generating... A Med…" at bounding box center [540, 328] width 791 height 392
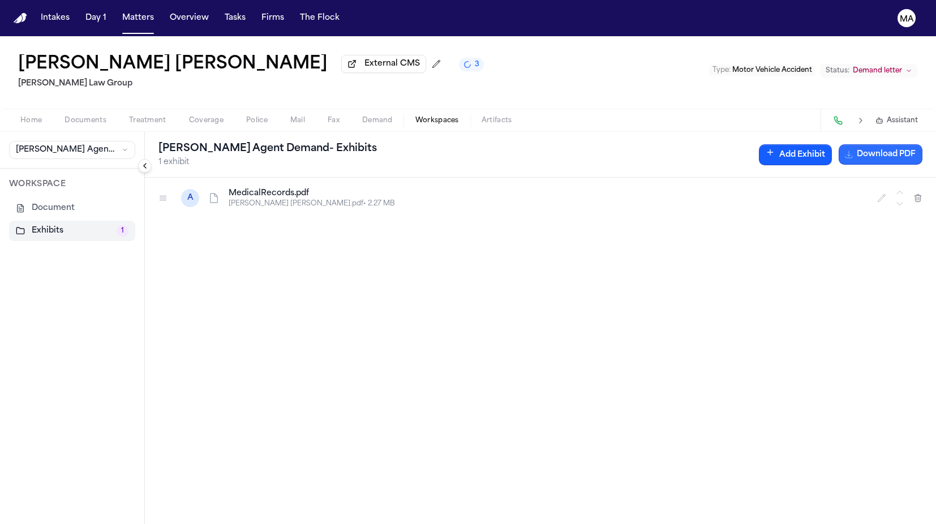
click at [900, 144] on button "Download PDF" at bounding box center [881, 154] width 84 height 20
click at [118, 11] on button "Matters" at bounding box center [138, 18] width 41 height 20
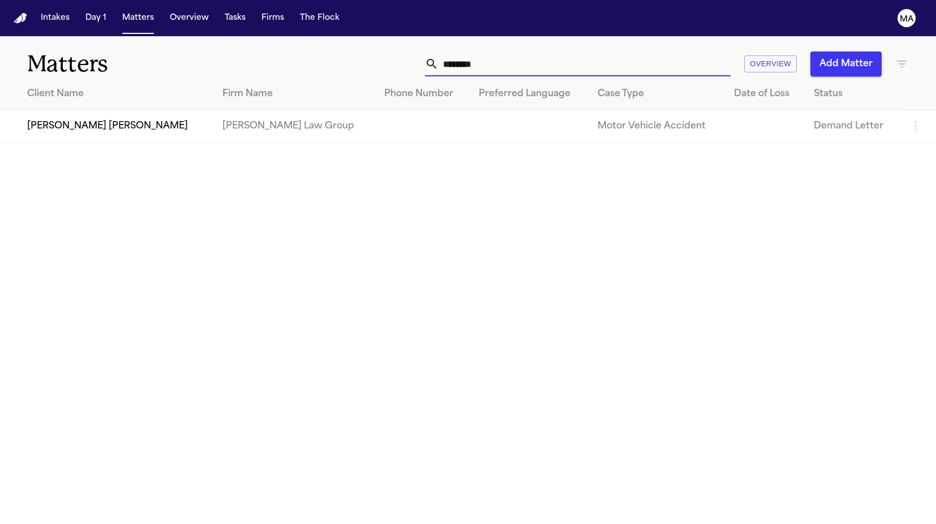
drag, startPoint x: 698, startPoint y: 54, endPoint x: 580, endPoint y: 49, distance: 118.4
click at [580, 51] on div "******** Overview Add Matter" at bounding box center [593, 63] width 631 height 25
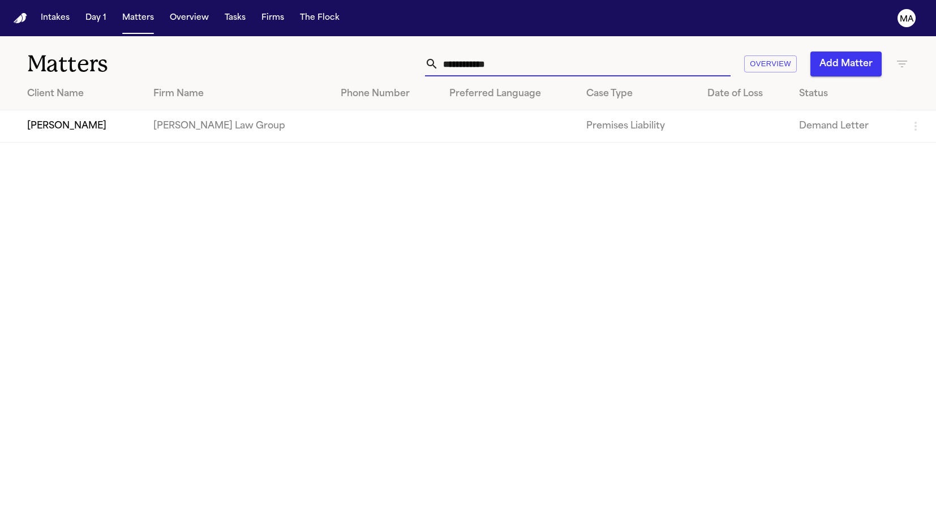
type input "**********"
click at [66, 110] on td "[PERSON_NAME]" at bounding box center [72, 126] width 144 height 32
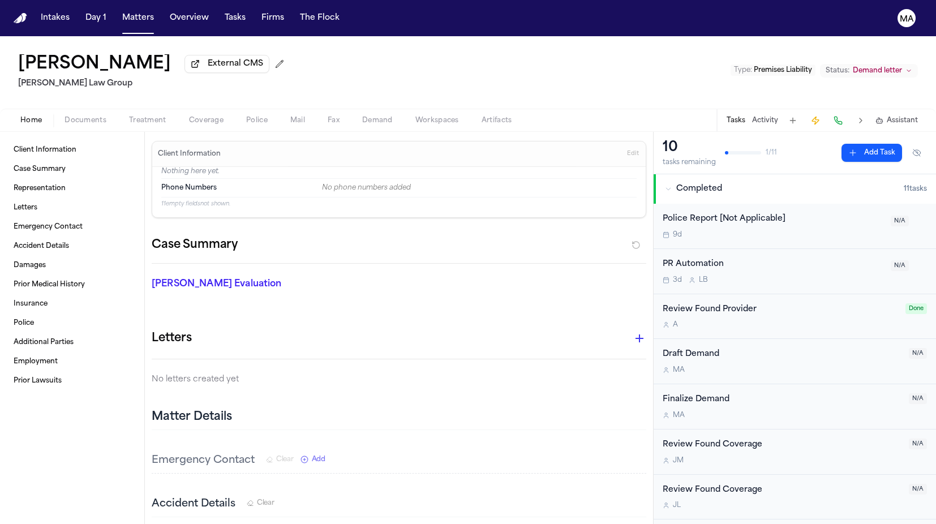
click at [67, 116] on span "Documents" at bounding box center [86, 120] width 42 height 9
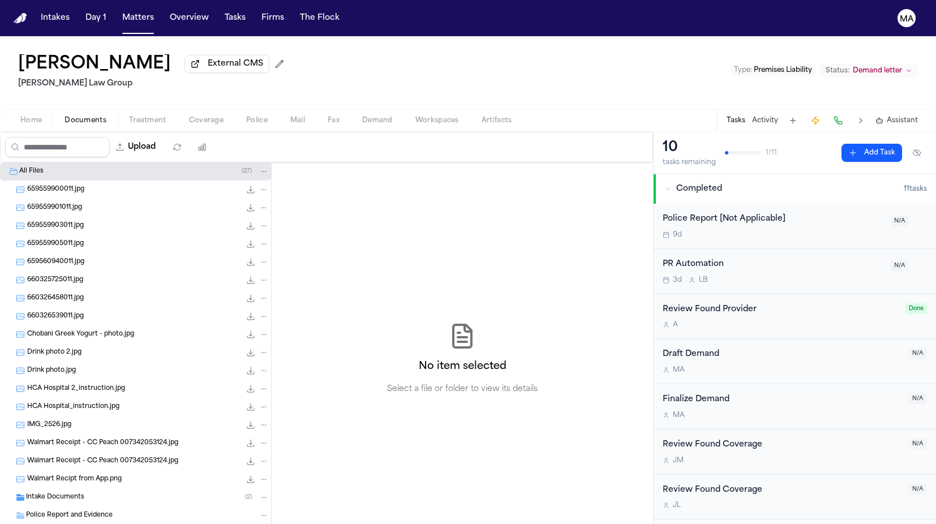
scroll to position [223, 0]
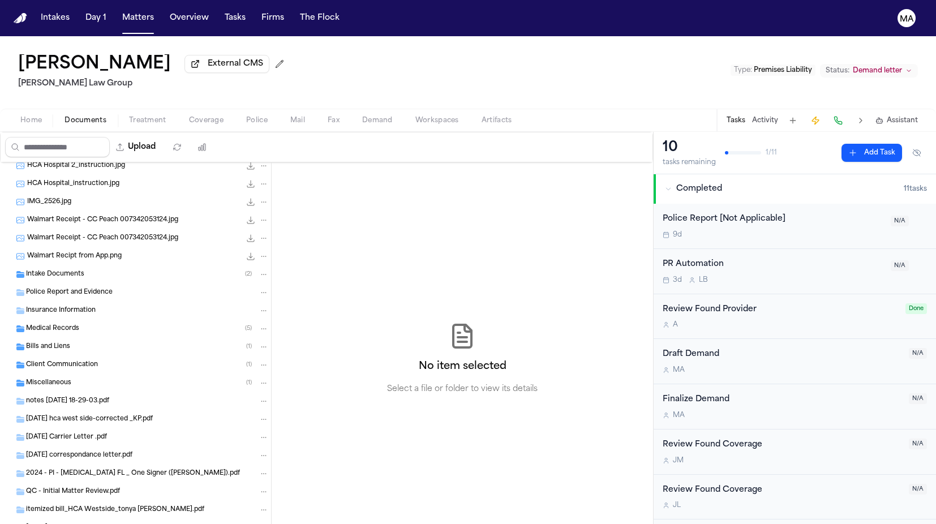
click at [61, 338] on div "Bills and Liens ( 1 )" at bounding box center [135, 347] width 271 height 18
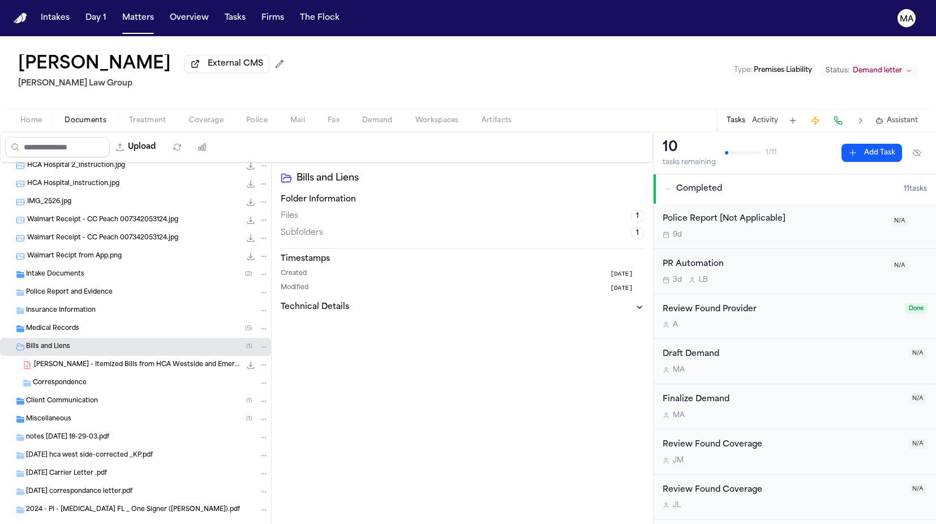
click at [64, 397] on span "Client Communication" at bounding box center [62, 402] width 72 height 10
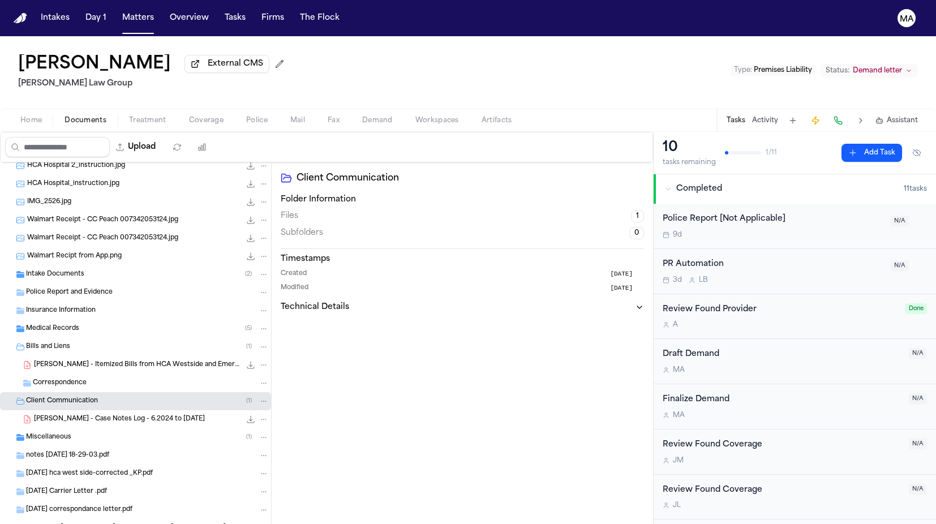
click at [68, 428] on div "Miscellaneous ( 1 )" at bounding box center [135, 437] width 271 height 18
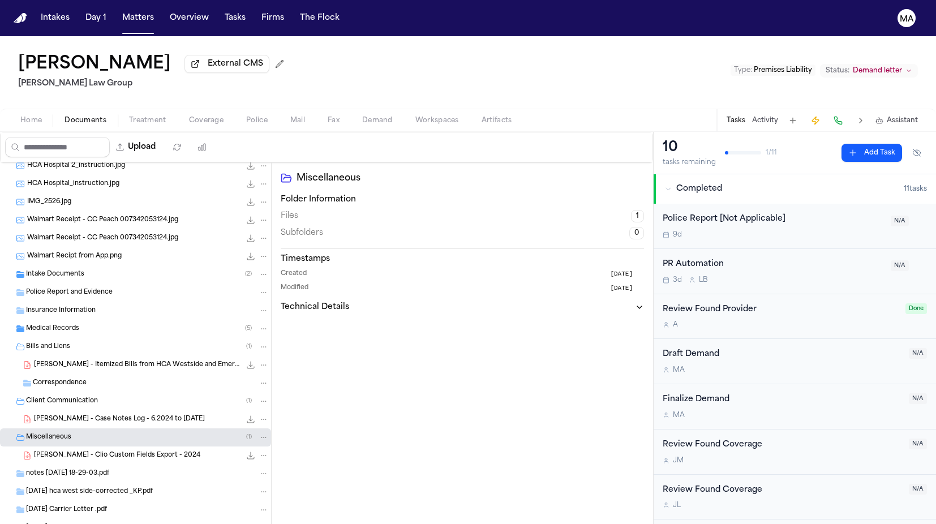
click at [61, 320] on div "Medical Records ( 5 )" at bounding box center [135, 329] width 271 height 18
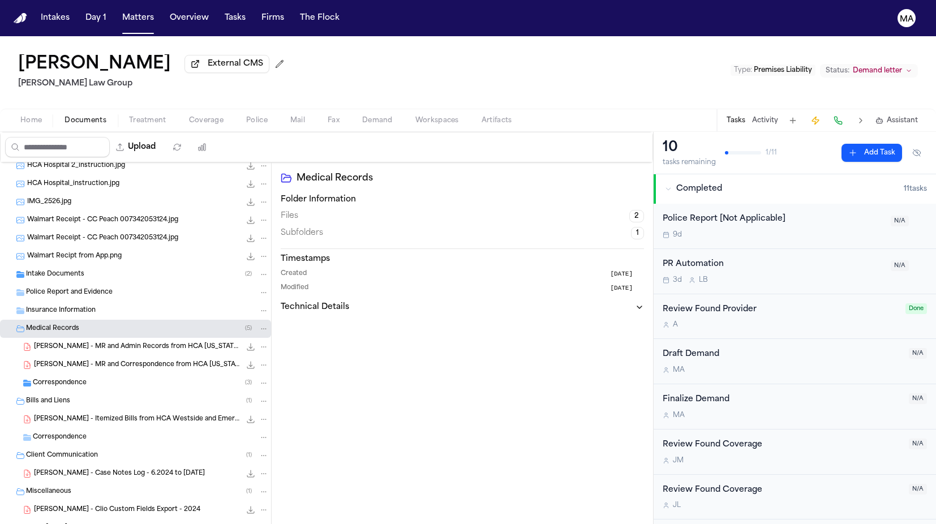
click at [80, 360] on span "[PERSON_NAME] - MR and Correspondence from HCA [US_STATE][GEOGRAPHIC_DATA] - [D…" at bounding box center [137, 365] width 207 height 10
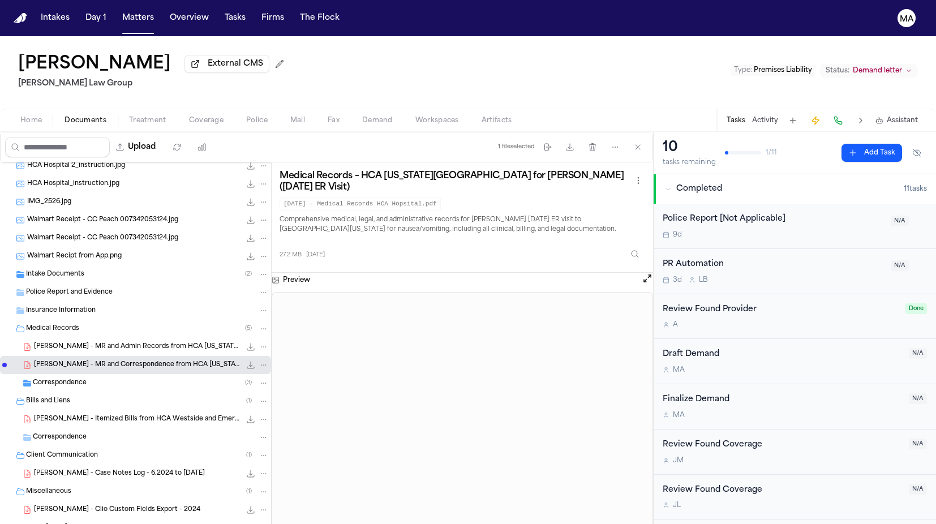
scroll to position [350, 0]
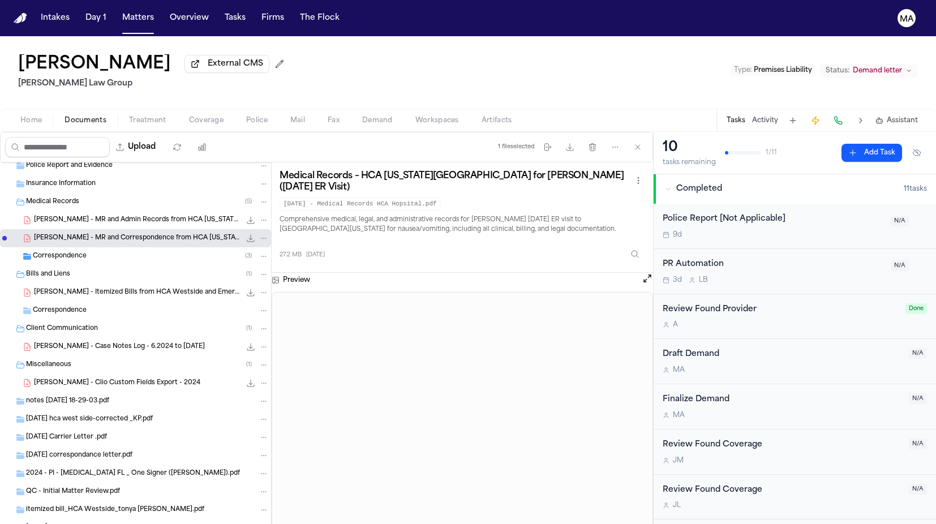
click at [45, 211] on div "[PERSON_NAME] - MR and Admin Records from HCA [US_STATE][GEOGRAPHIC_DATA] - [DA…" at bounding box center [135, 220] width 271 height 18
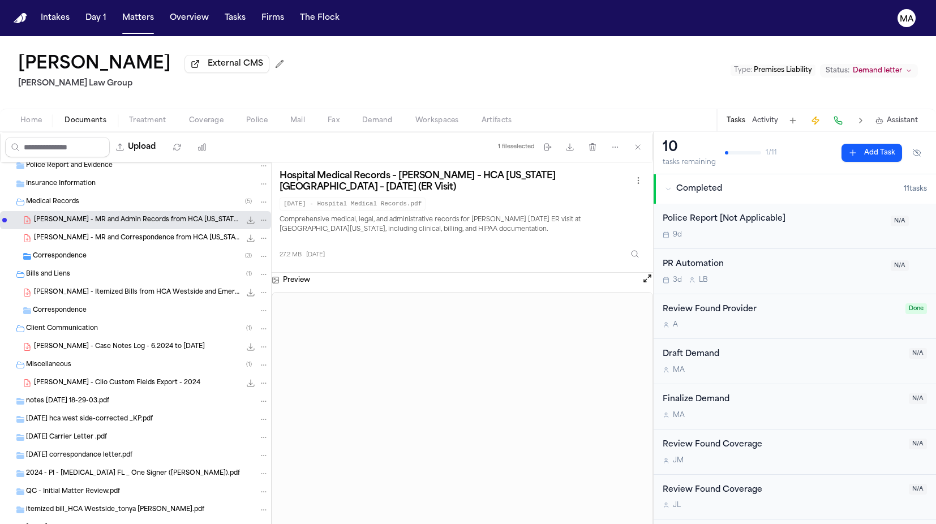
click at [89, 234] on span "[PERSON_NAME] - MR and Correspondence from HCA [US_STATE][GEOGRAPHIC_DATA] - [D…" at bounding box center [137, 239] width 207 height 10
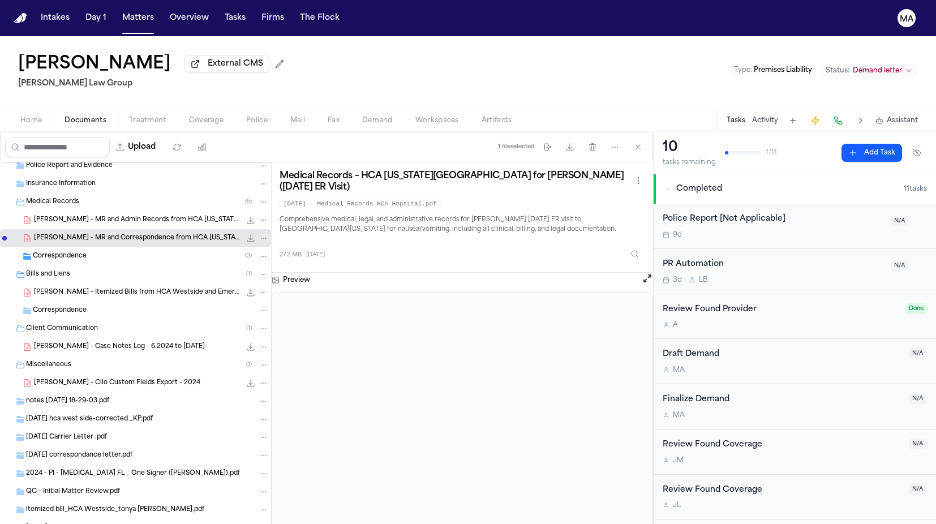
click at [83, 211] on div "[PERSON_NAME] - MR and Admin Records from HCA [US_STATE][GEOGRAPHIC_DATA] - [DA…" at bounding box center [135, 220] width 271 height 18
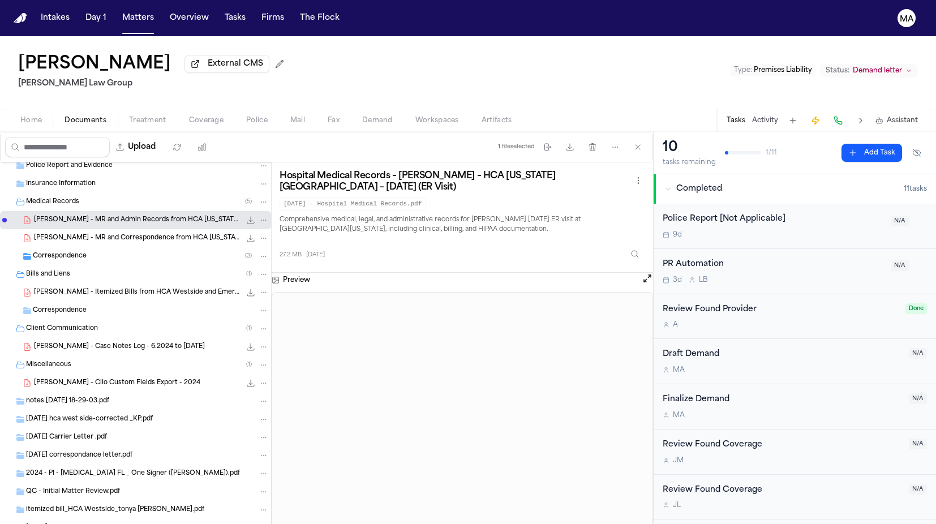
click at [84, 234] on span "[PERSON_NAME] - MR and Correspondence from HCA [US_STATE][GEOGRAPHIC_DATA] - [D…" at bounding box center [137, 239] width 207 height 10
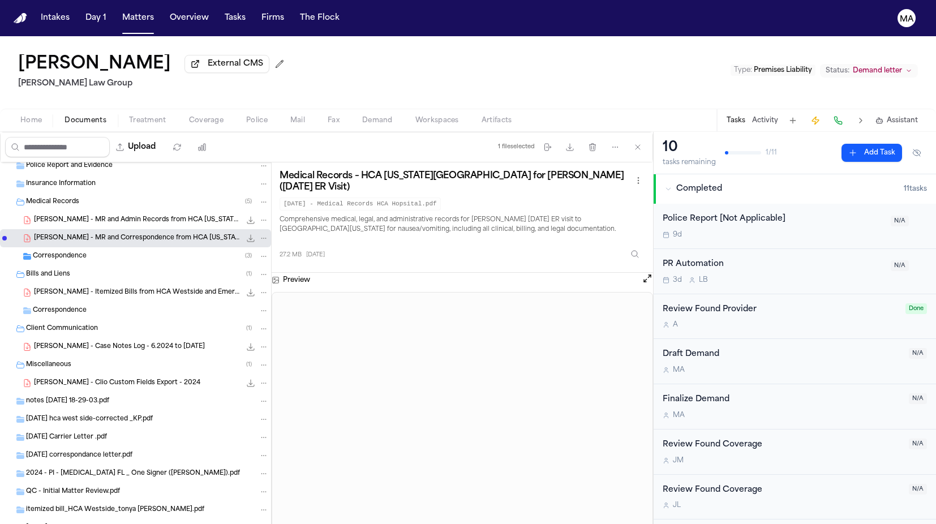
click at [83, 211] on div "[PERSON_NAME] - MR and Admin Records from HCA [US_STATE][GEOGRAPHIC_DATA] - [DA…" at bounding box center [135, 220] width 271 height 18
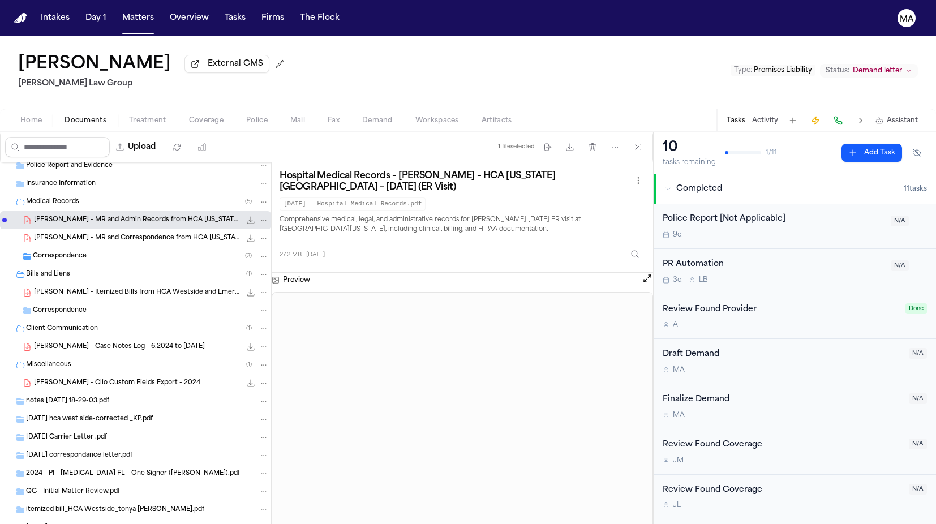
click at [82, 234] on span "[PERSON_NAME] - MR and Correspondence from HCA [US_STATE][GEOGRAPHIC_DATA] - [D…" at bounding box center [137, 239] width 207 height 10
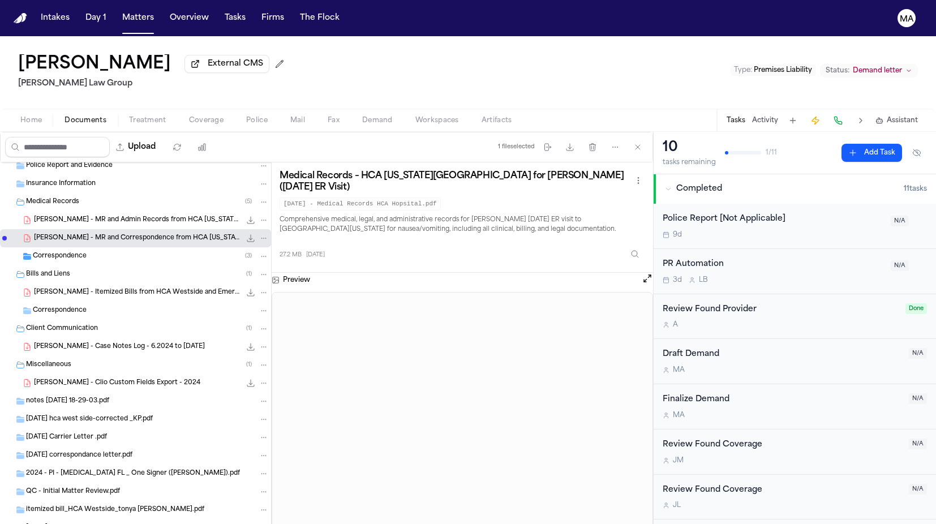
scroll to position [0, 0]
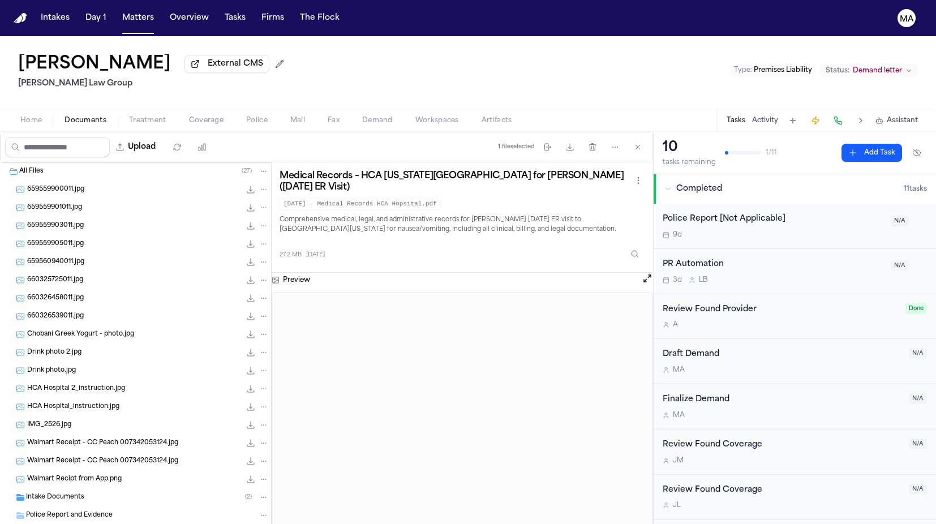
click at [910, 116] on span "Assistant" at bounding box center [902, 120] width 31 height 9
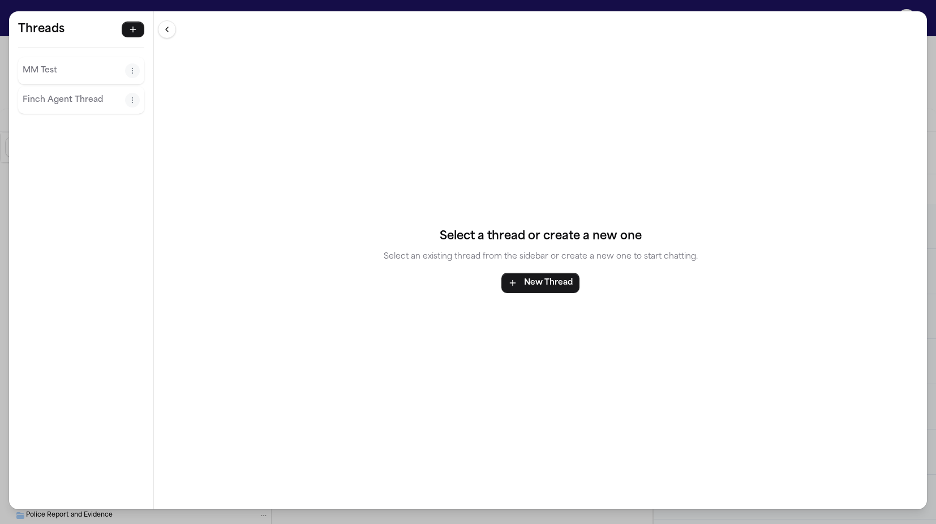
click at [207, 8] on div "Threads MM Test [PERSON_NAME] Agent Thread Threads MM Test [PERSON_NAME] Agent …" at bounding box center [468, 262] width 936 height 524
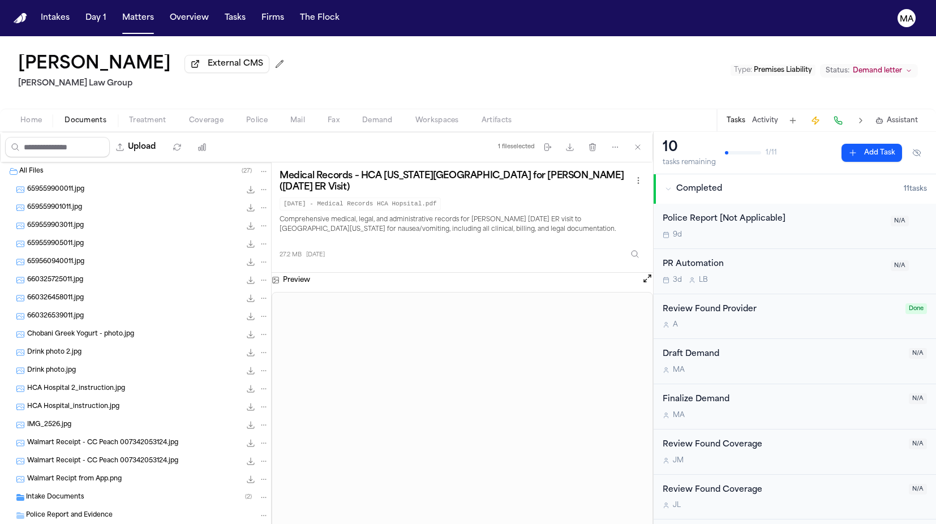
click at [66, 185] on span "659559900011.jpg" at bounding box center [55, 190] width 57 height 10
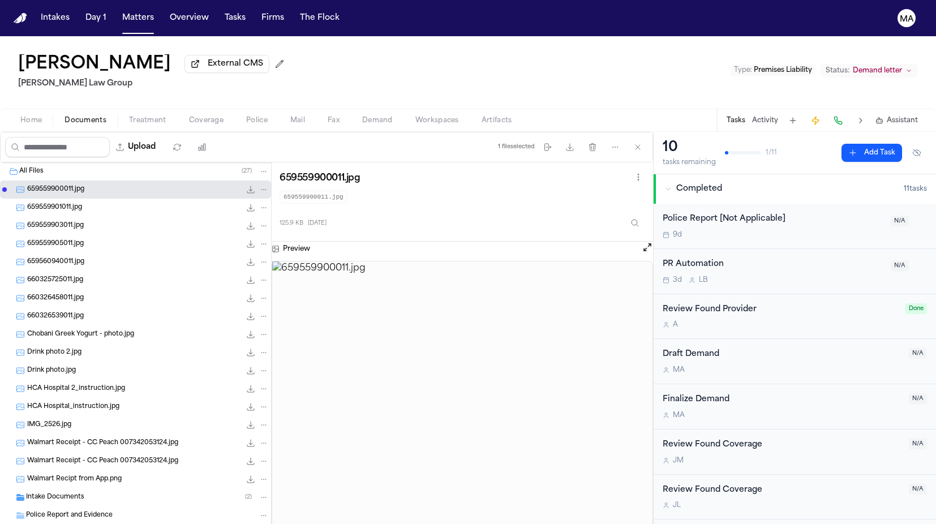
click at [56, 203] on span "659559901011.jpg" at bounding box center [54, 208] width 55 height 10
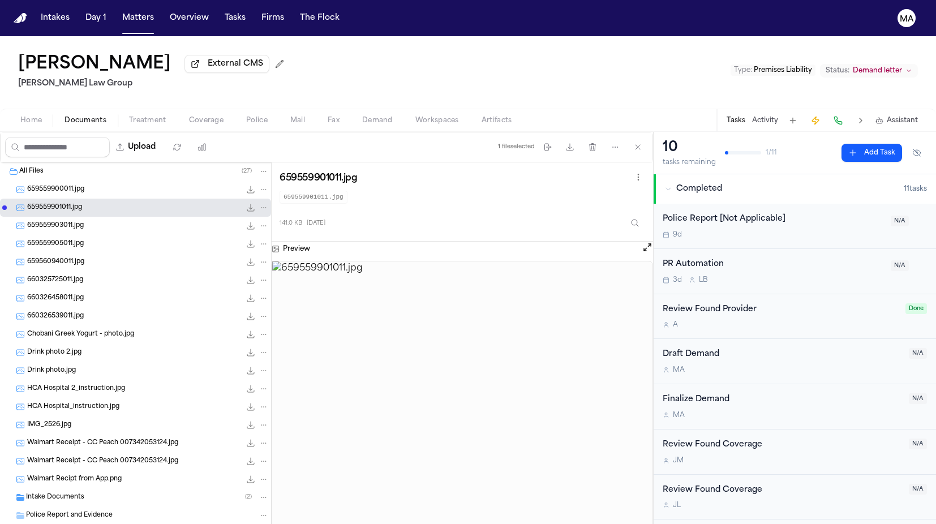
click at [57, 181] on div "659559900011.jpg 125.9 KB • JPG" at bounding box center [135, 190] width 271 height 18
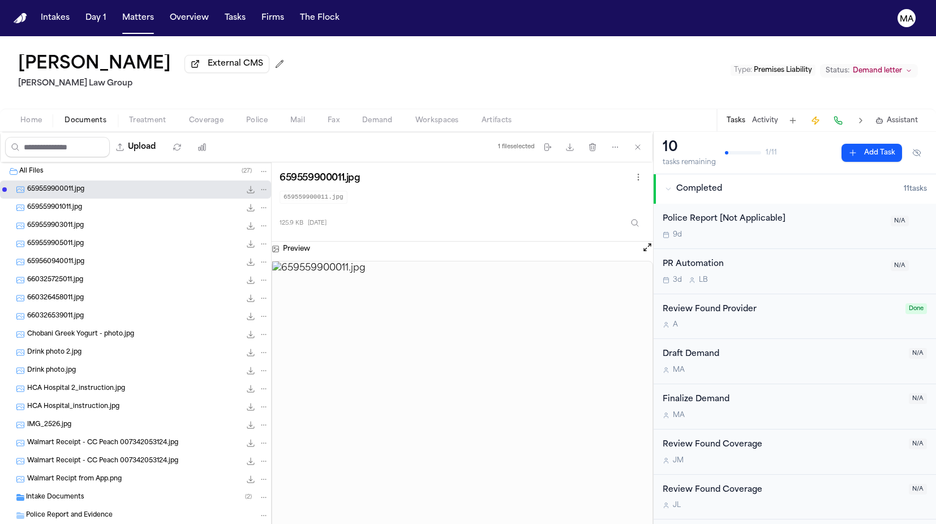
click at [59, 203] on span "659559901011.jpg" at bounding box center [54, 208] width 55 height 10
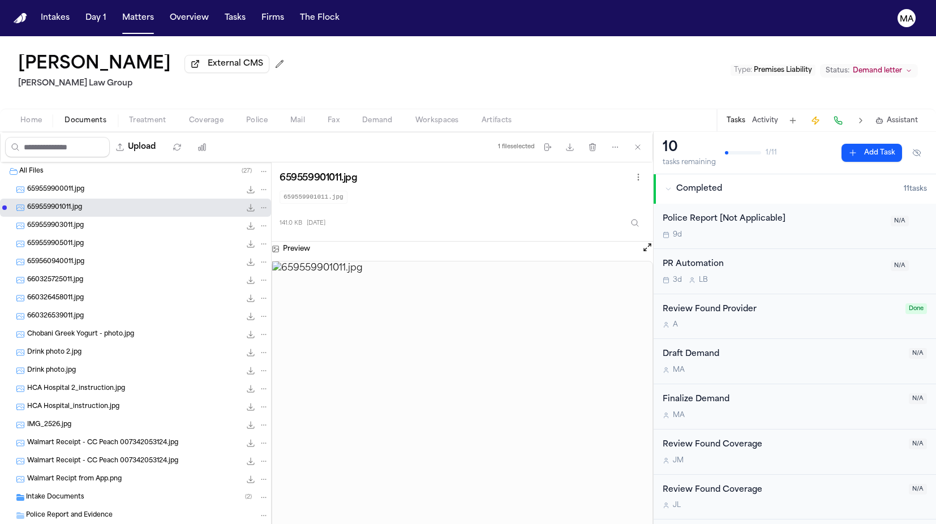
click at [61, 217] on div "659559903011.jpg 127.3 KB • JPG" at bounding box center [135, 226] width 271 height 18
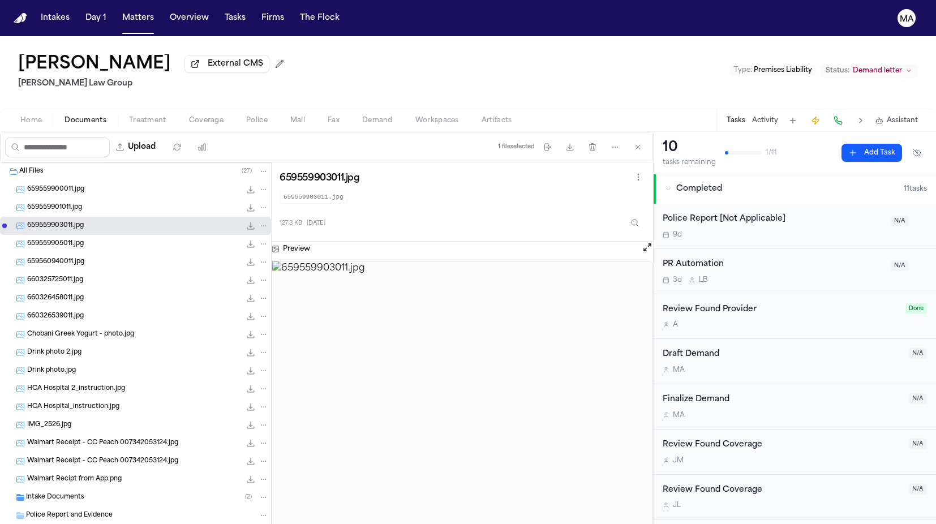
click at [62, 239] on span "659559905011.jpg" at bounding box center [55, 244] width 57 height 10
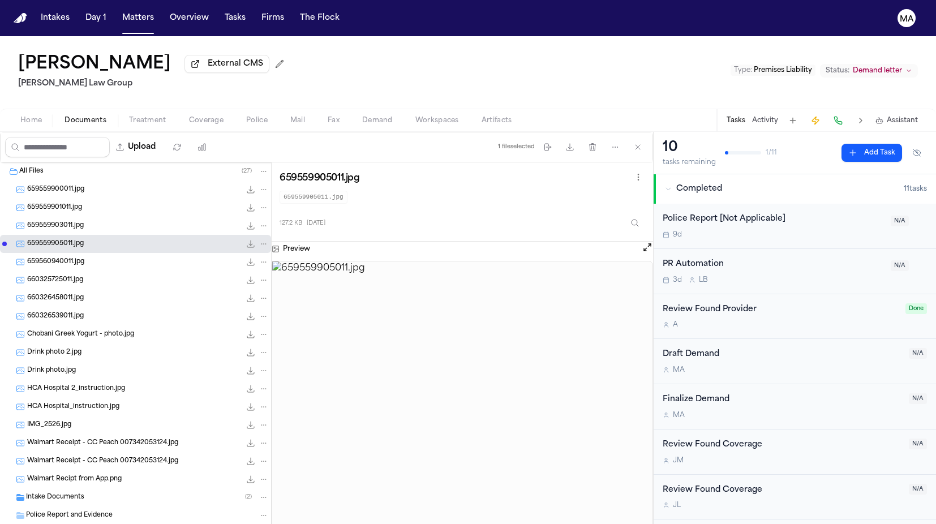
click at [66, 257] on span "659560940011.jpg" at bounding box center [55, 262] width 57 height 10
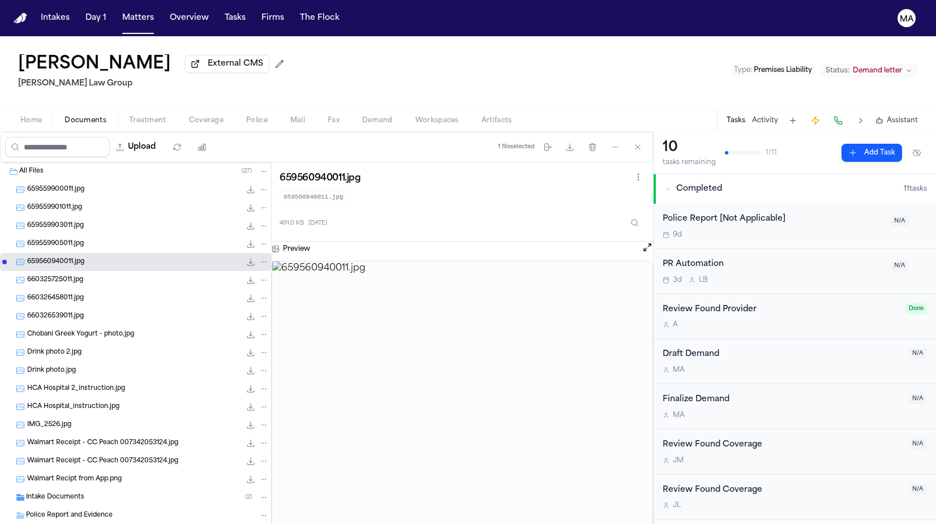
click at [67, 276] on span "660325725011.jpg" at bounding box center [55, 281] width 56 height 10
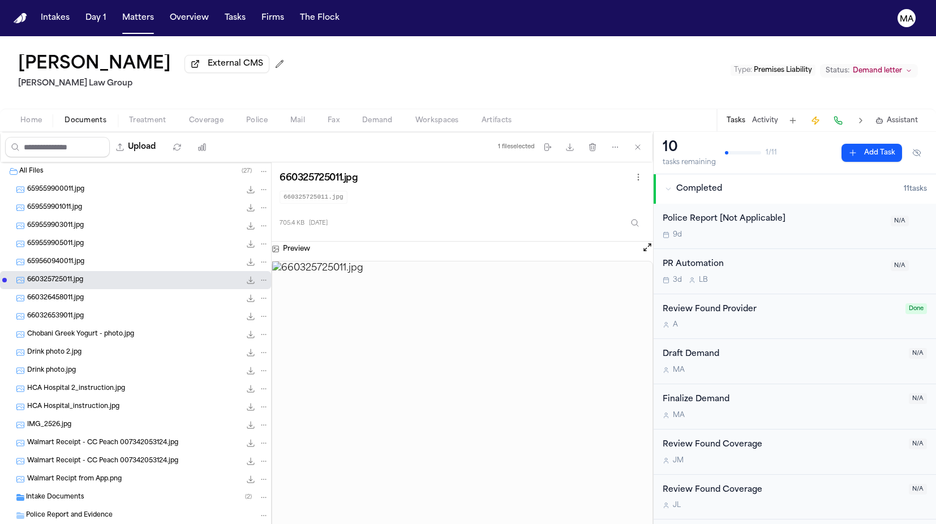
click at [66, 294] on span "660326458011.jpg" at bounding box center [55, 299] width 57 height 10
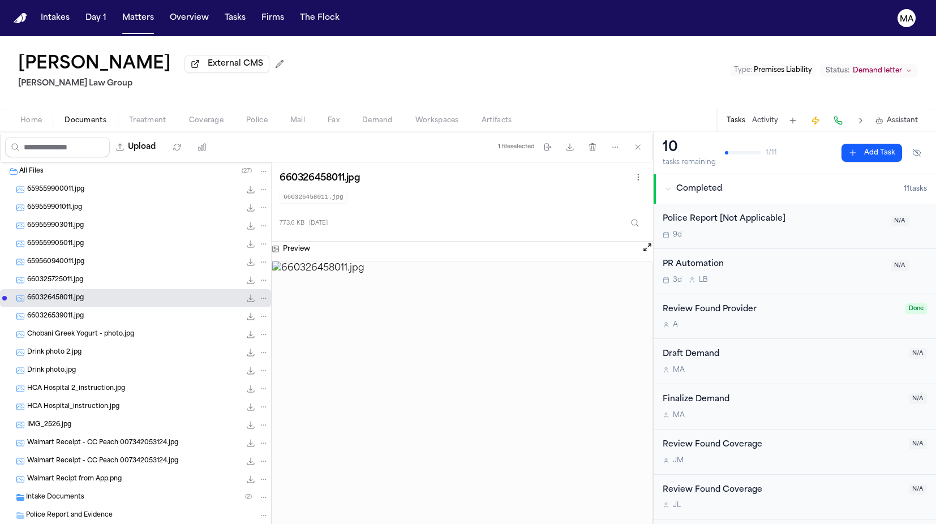
click at [78, 181] on div "659559900011.jpg 125.9 KB • JPG" at bounding box center [135, 190] width 271 height 18
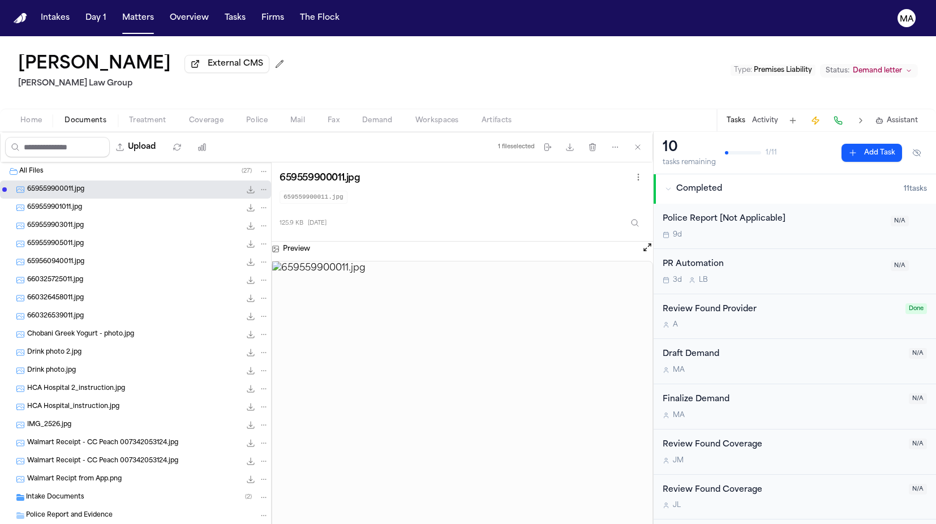
click at [246, 185] on icon "File: 659559900011.jpg" at bounding box center [250, 189] width 9 height 9
click at [247, 204] on icon "File: 659559901011.jpg" at bounding box center [250, 207] width 7 height 7
click at [62, 221] on span "659559903011.jpg" at bounding box center [55, 226] width 57 height 10
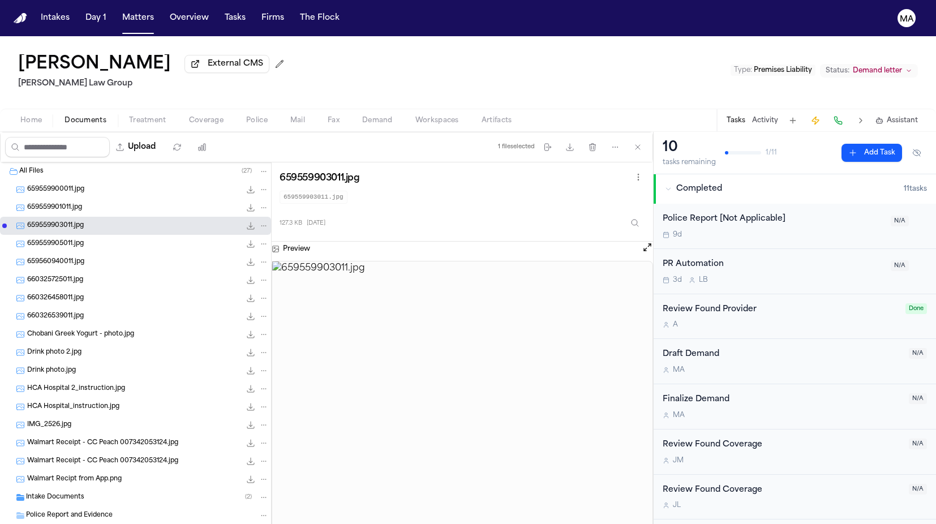
click at [246, 221] on icon "File: 659559903011.jpg" at bounding box center [250, 225] width 9 height 9
click at [77, 238] on div "659559905011.jpg 127.2 KB • JPG" at bounding box center [148, 243] width 242 height 11
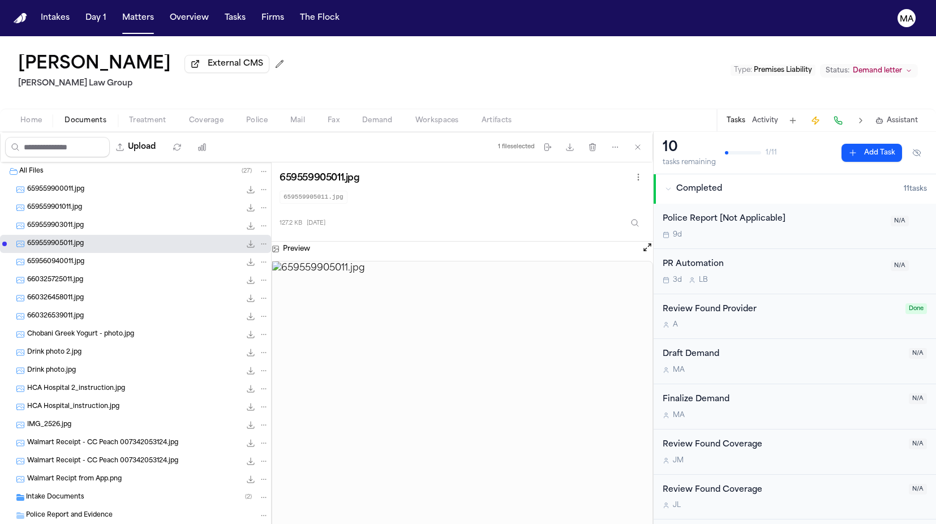
click at [71, 253] on div "659560940011.jpg 491.0 KB • JPG" at bounding box center [135, 262] width 271 height 18
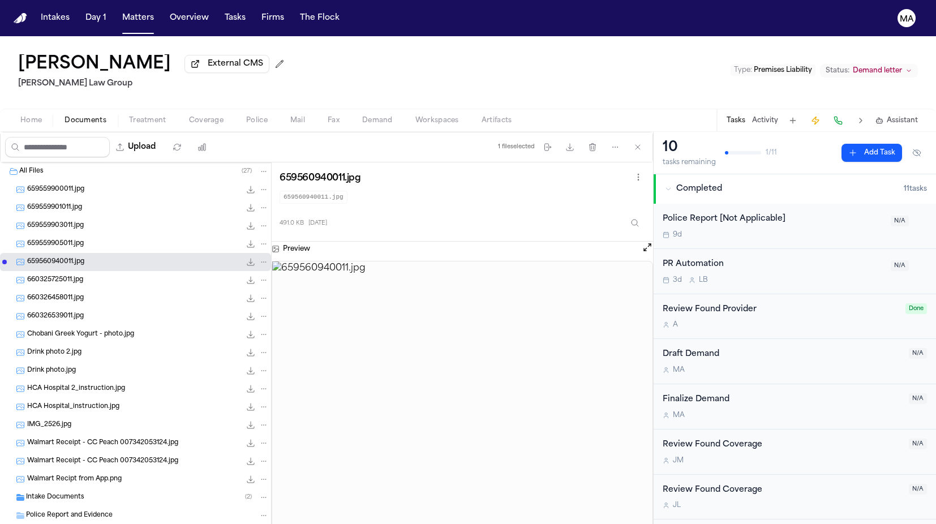
click at [68, 253] on div "659560940011.jpg 491.0 KB • JPG" at bounding box center [135, 262] width 271 height 18
click at [247, 259] on icon "File: 659560940011.jpg" at bounding box center [250, 262] width 7 height 7
click at [53, 276] on span "660325725011.jpg" at bounding box center [55, 281] width 56 height 10
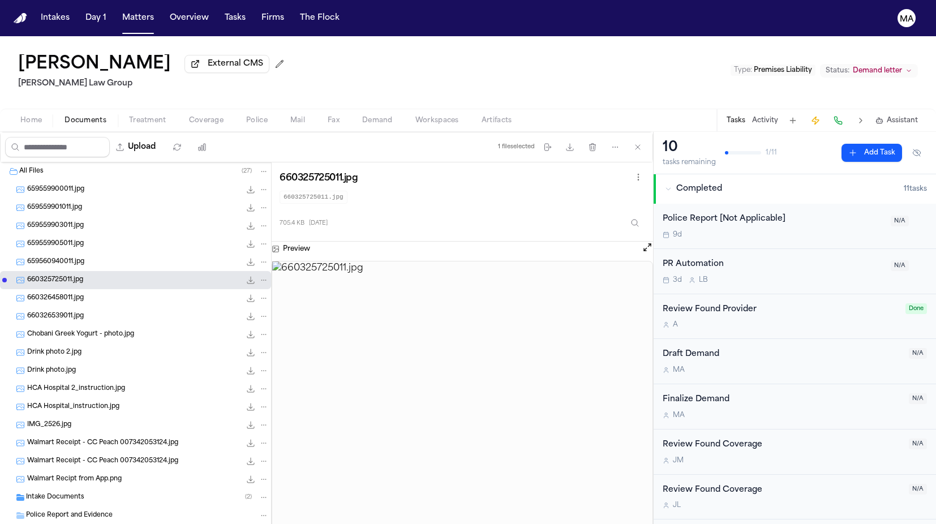
click at [65, 330] on span "Chobani Greek Yogurt - photo.jpg" at bounding box center [80, 335] width 107 height 10
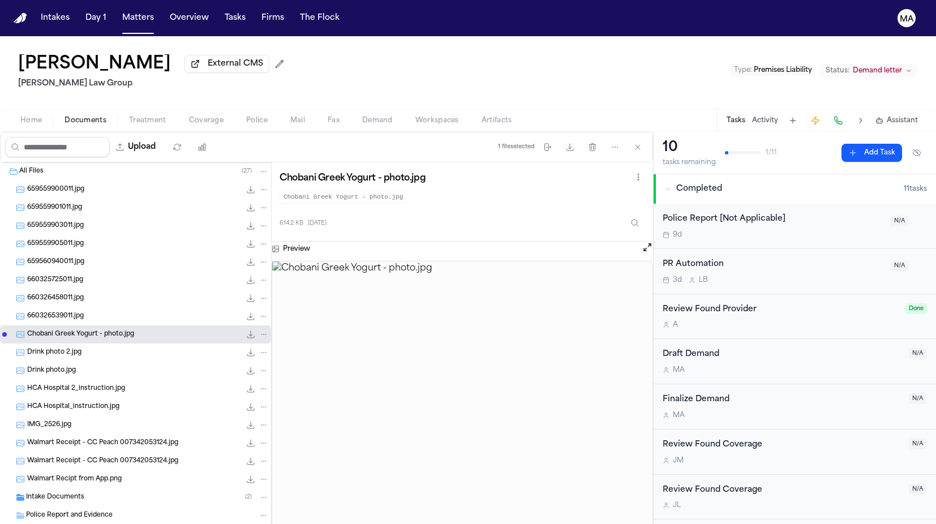
click at [57, 312] on span "660326539011.jpg" at bounding box center [55, 317] width 57 height 10
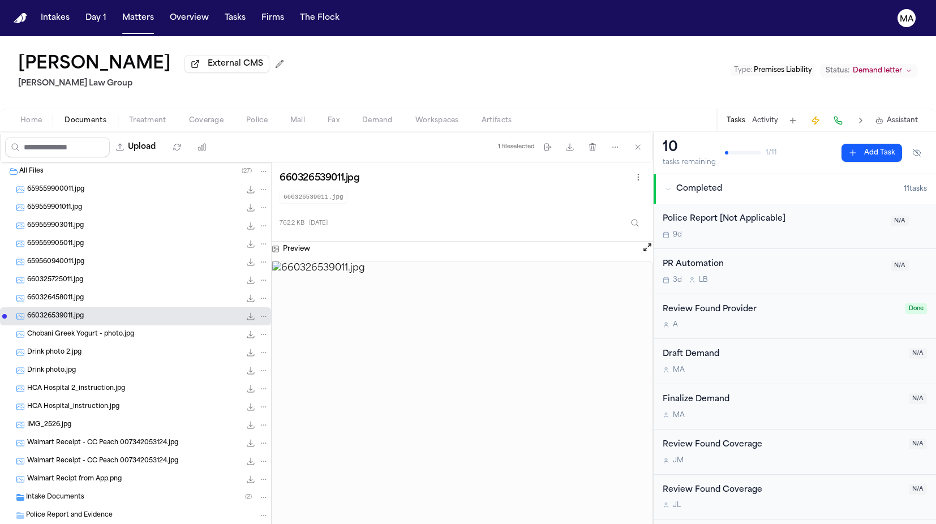
click at [54, 289] on div "660326458011.jpg 773.6 KB • JPG" at bounding box center [135, 298] width 271 height 18
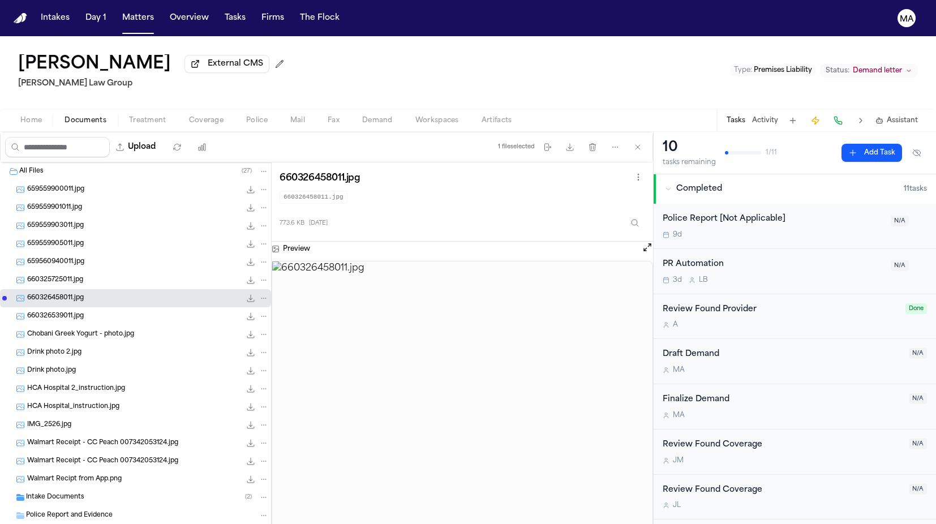
click at [53, 276] on span "660325725011.jpg" at bounding box center [55, 281] width 56 height 10
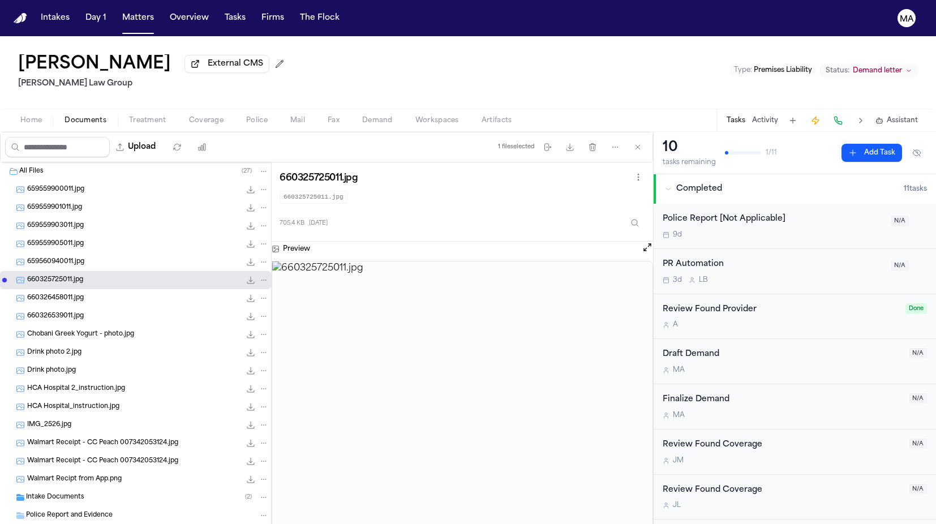
click at [60, 366] on span "Drink photo.jpg" at bounding box center [51, 371] width 49 height 10
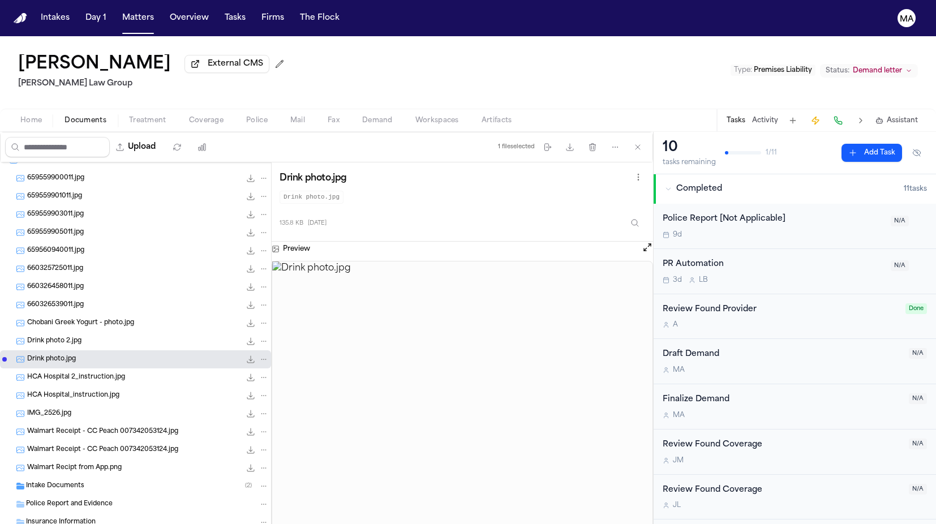
scroll to position [65, 0]
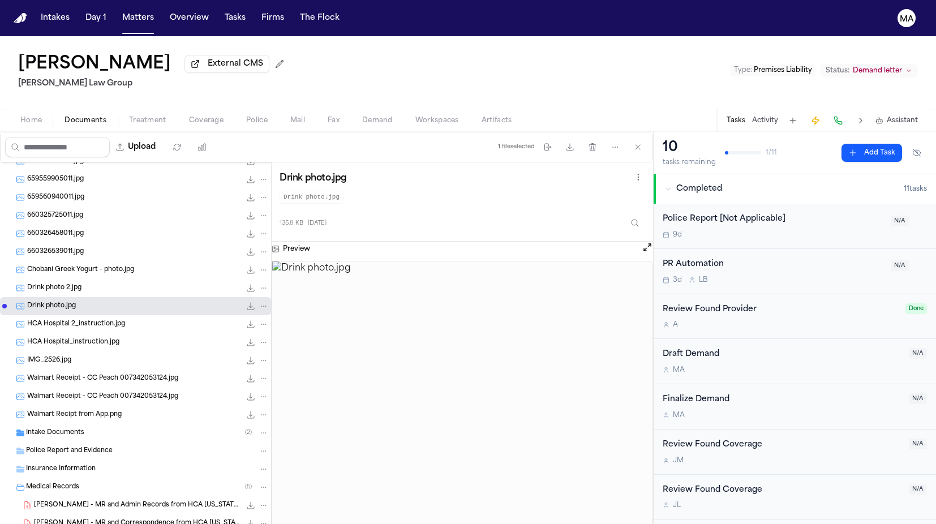
click at [70, 410] on span "Walmart Recipt from App.png" at bounding box center [74, 415] width 95 height 10
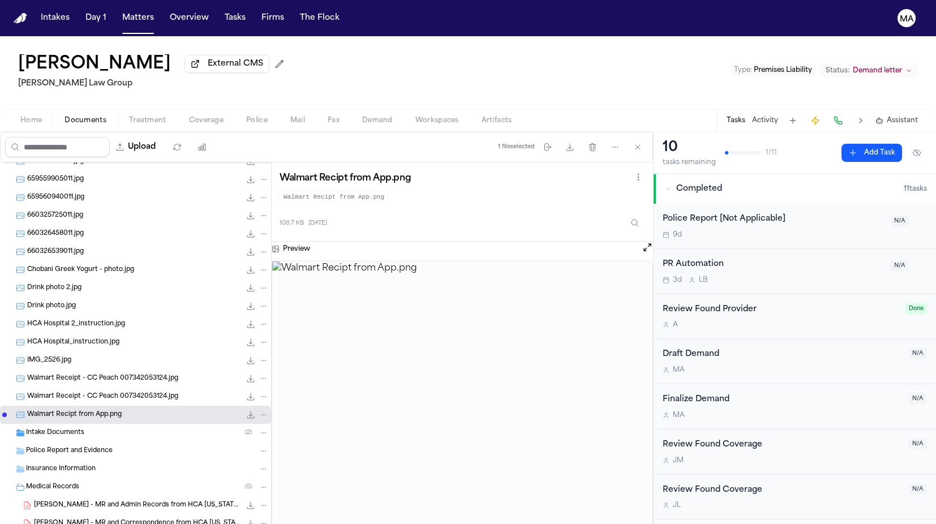
click at [56, 392] on span "Walmart Receipt - CC Peach 007342053124.jpg" at bounding box center [102, 397] width 151 height 10
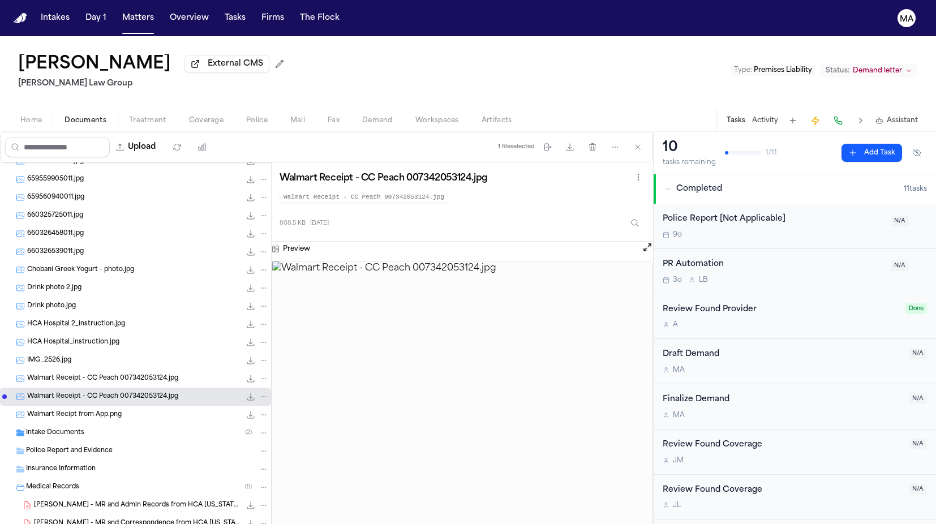
click at [56, 406] on div "Walmart Recipt from App.png 108.7 KB • PNG" at bounding box center [135, 415] width 271 height 18
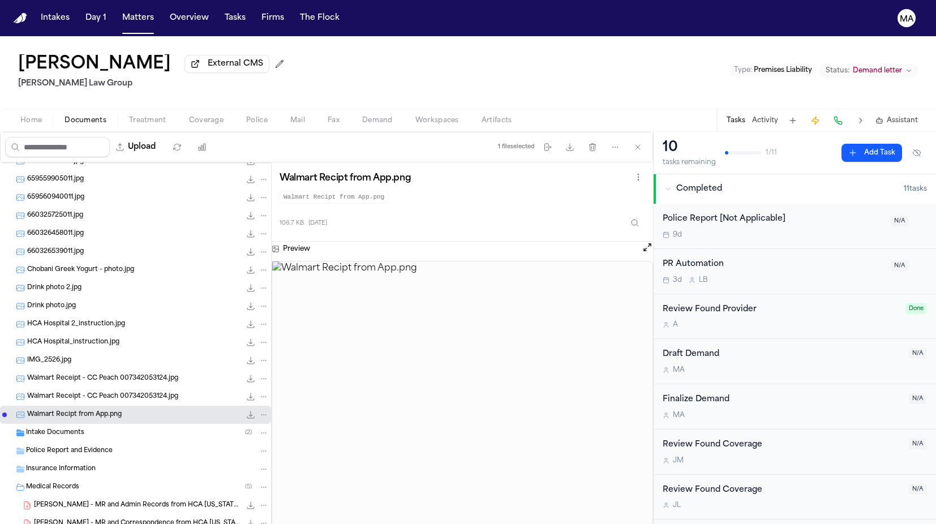
click at [247, 411] on icon "File: Walmart Recipt from App.png" at bounding box center [250, 414] width 7 height 7
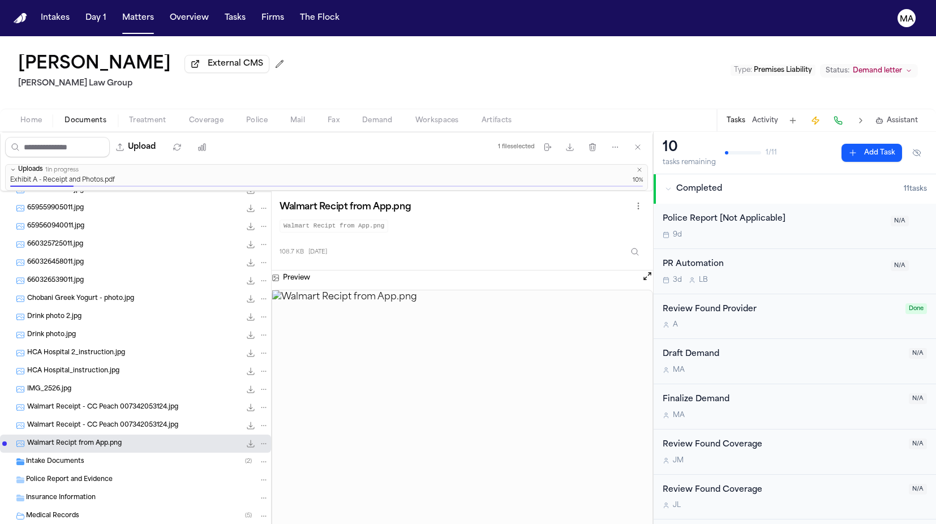
scroll to position [0, 0]
